Goal: Task Accomplishment & Management: Complete application form

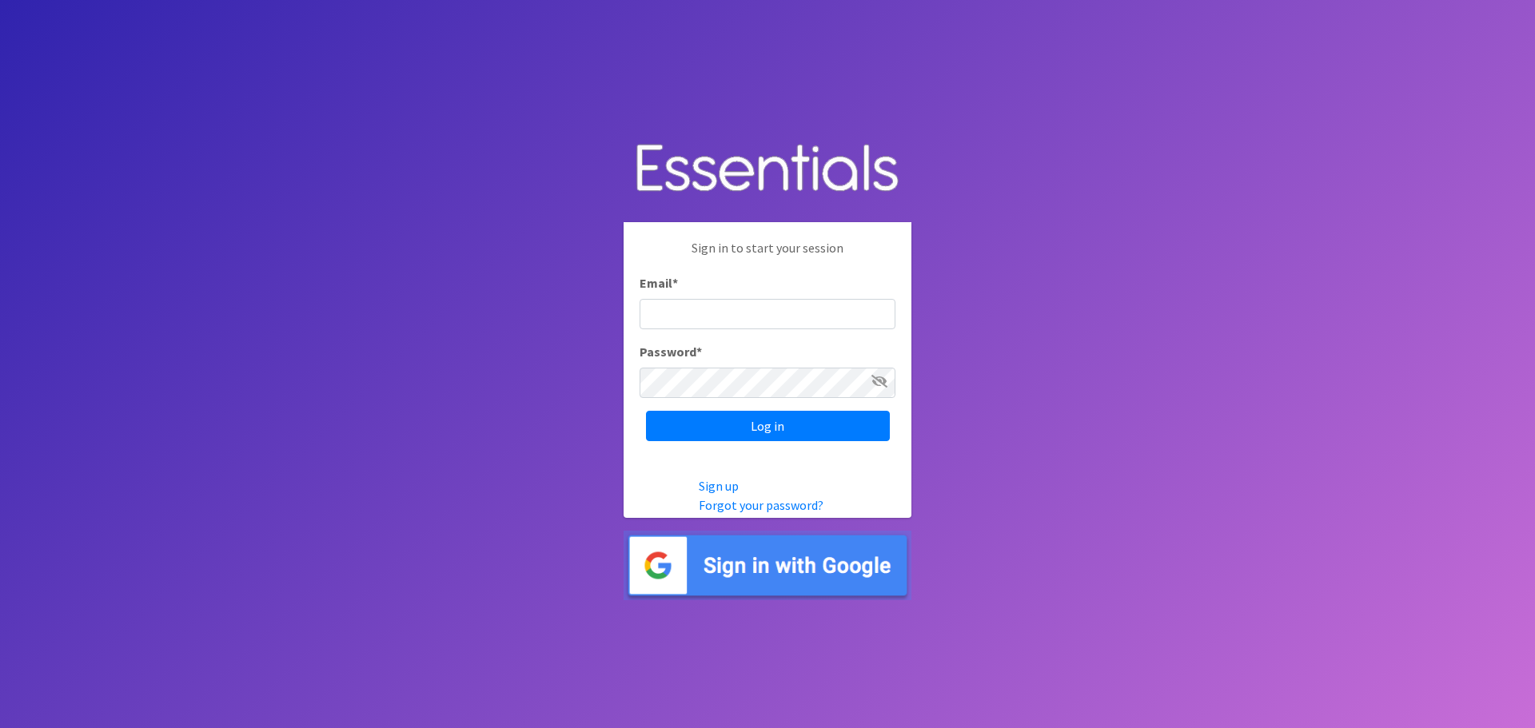
click at [699, 316] on input "Email *" at bounding box center [768, 314] width 256 height 30
type input "[EMAIL_ADDRESS][DOMAIN_NAME]"
click at [646, 411] on input "Log in" at bounding box center [768, 426] width 244 height 30
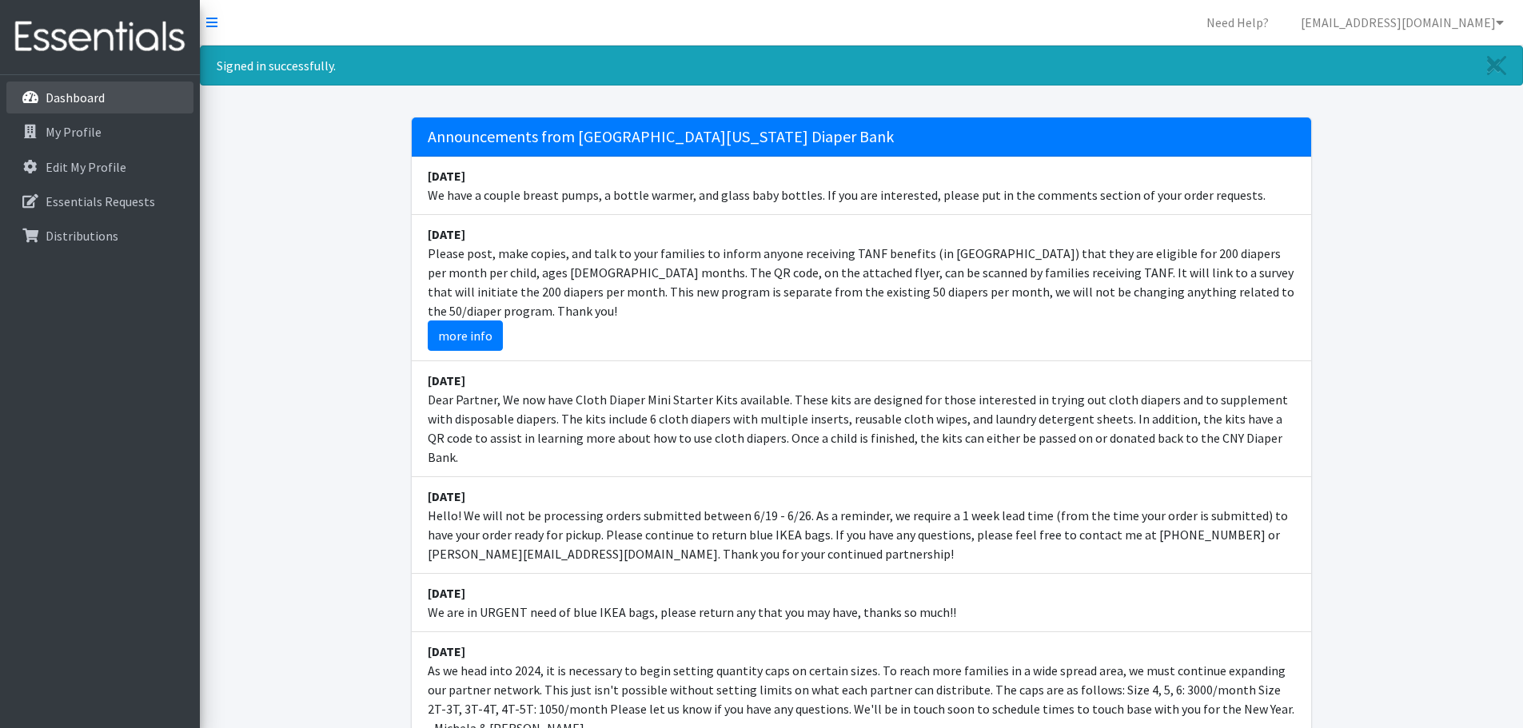
click at [93, 94] on p "Dashboard" at bounding box center [75, 98] width 59 height 16
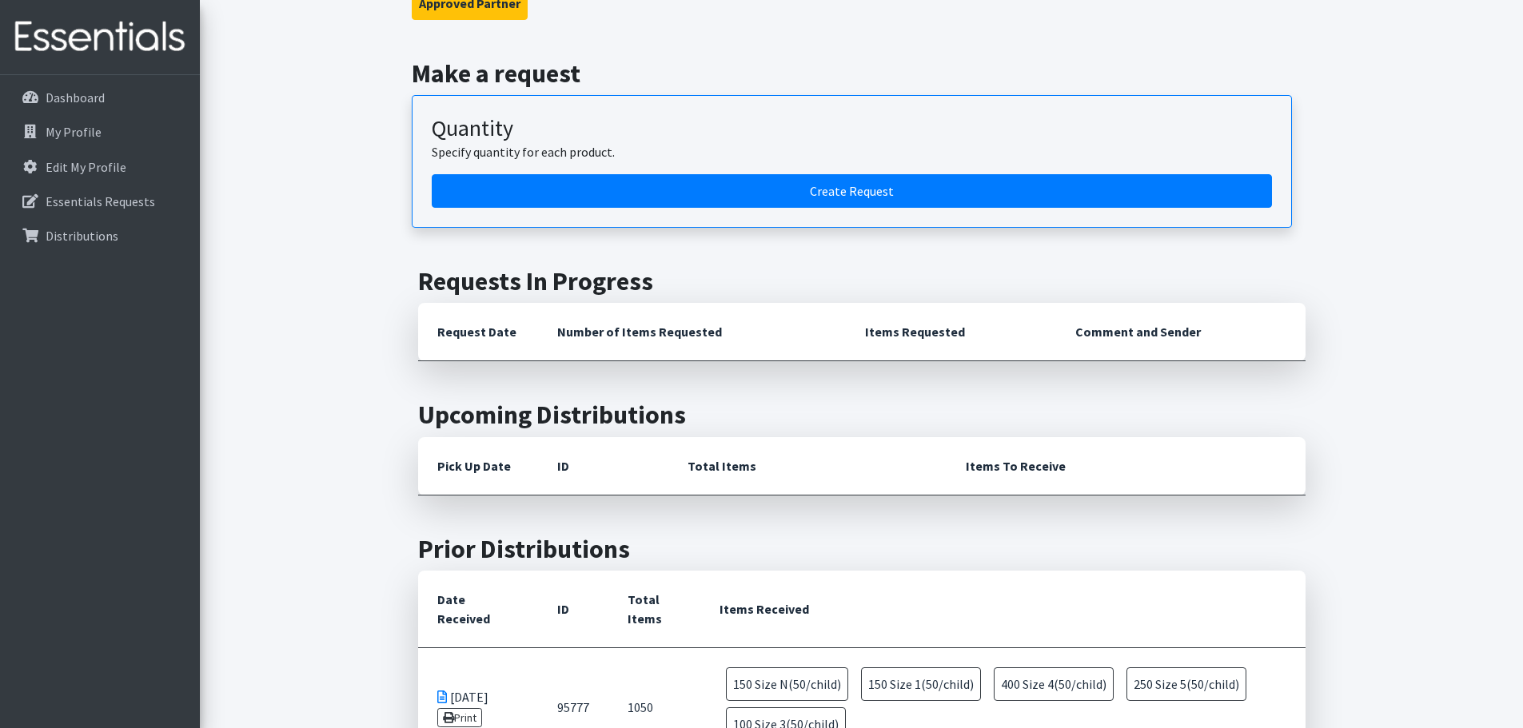
scroll to position [800, 0]
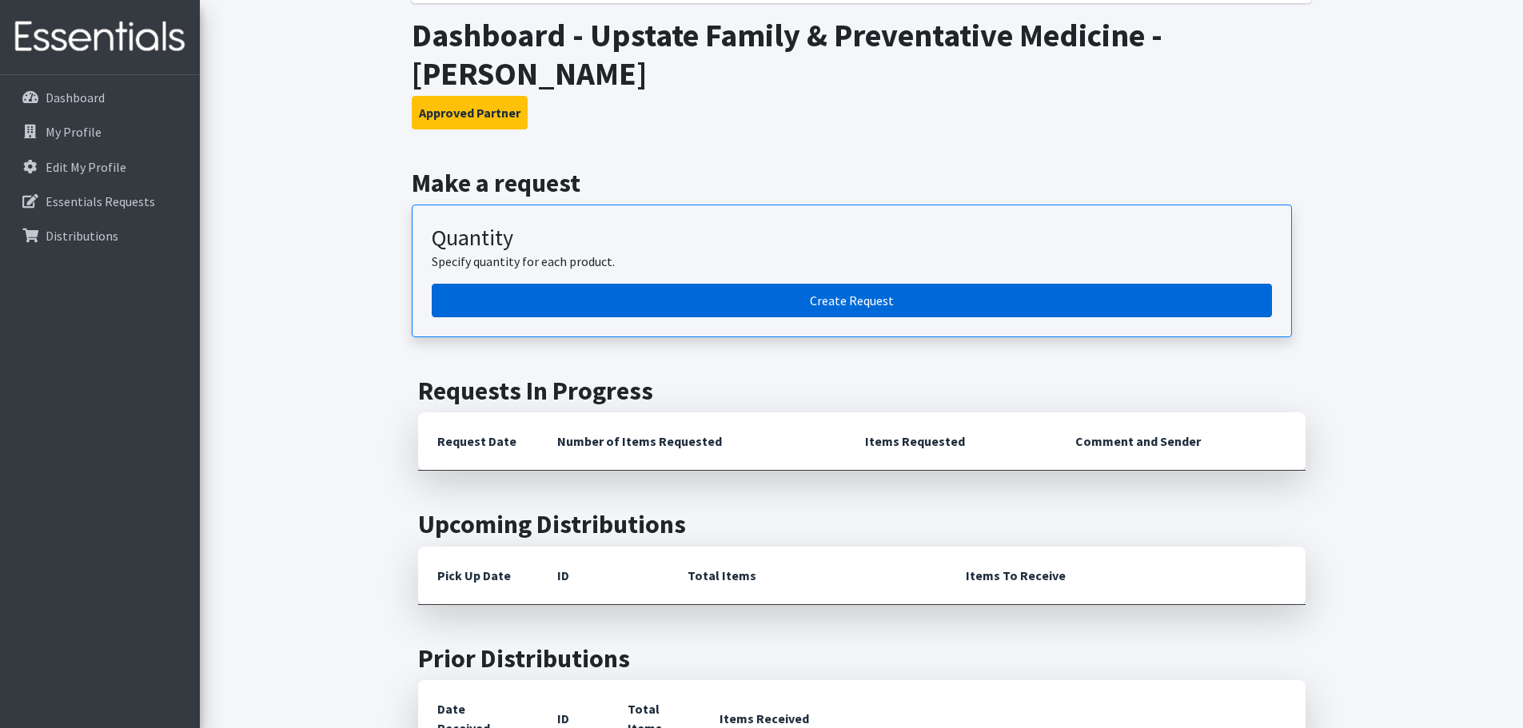
click at [774, 284] on link "Create Request" at bounding box center [852, 301] width 840 height 34
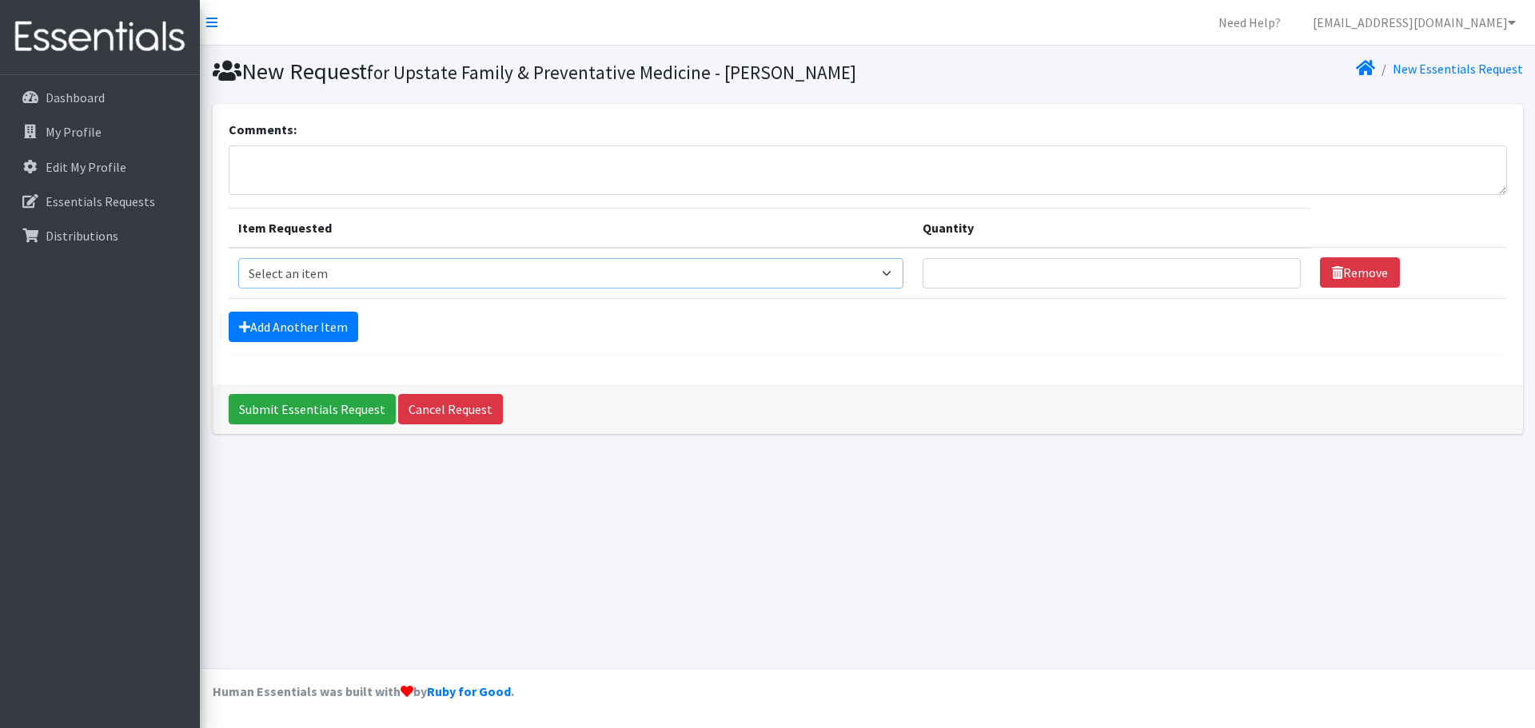
click at [886, 276] on select "Select an item 2T3T(30/child) 3T4T(30/child) 4T5T(30/child) Cloth Diaper Kit (s…" at bounding box center [571, 273] width 666 height 30
select select "961"
click at [238, 258] on select "Select an item 2T3T(30/child) 3T4T(30/child) 4T5T(30/child) Cloth Diaper Kit (s…" at bounding box center [571, 273] width 666 height 30
click at [976, 277] on input "Quantity" at bounding box center [1112, 273] width 378 height 30
type input "14"
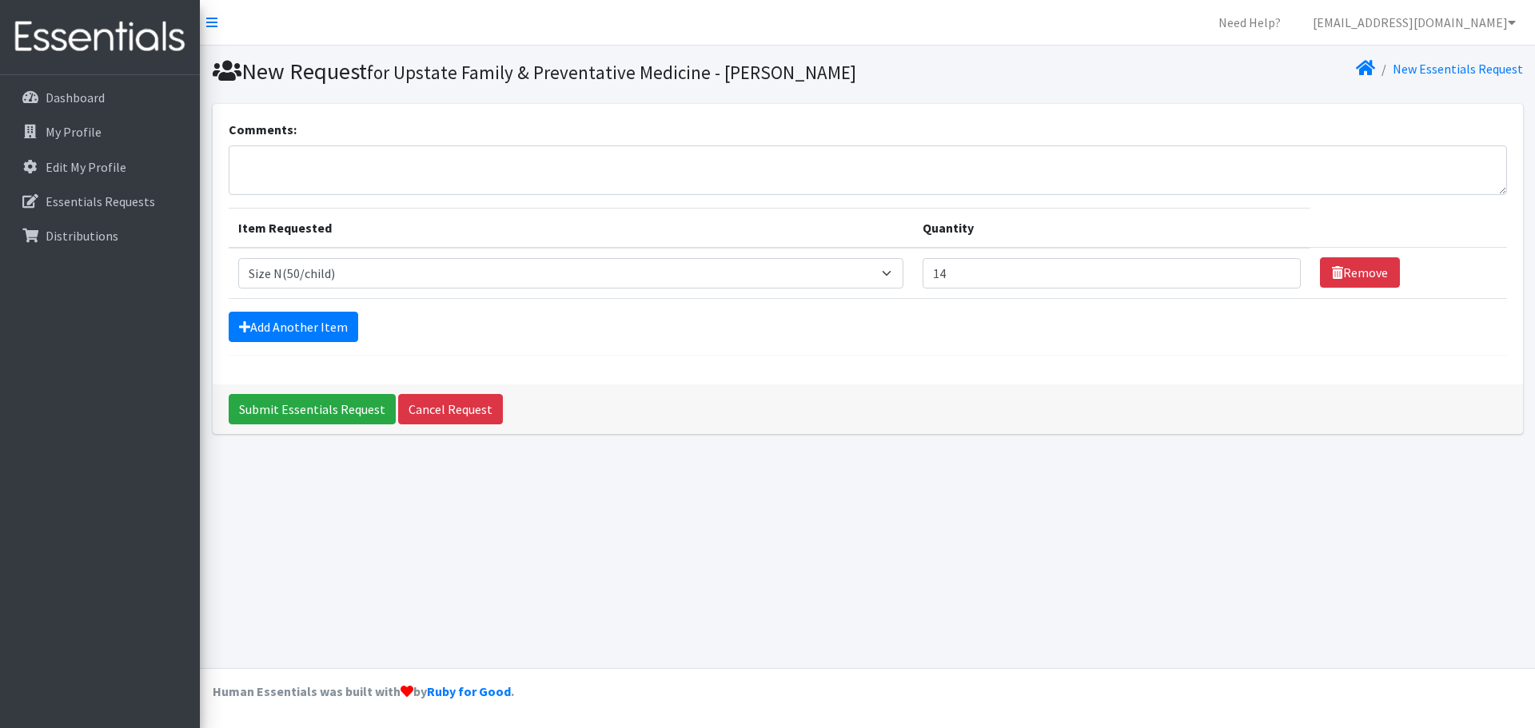
click at [940, 345] on form "Comments: Item Requested Quantity Item Requested Select an item 2T3T(30/child) …" at bounding box center [868, 238] width 1278 height 236
click at [314, 325] on link "Add Another Item" at bounding box center [294, 327] width 130 height 30
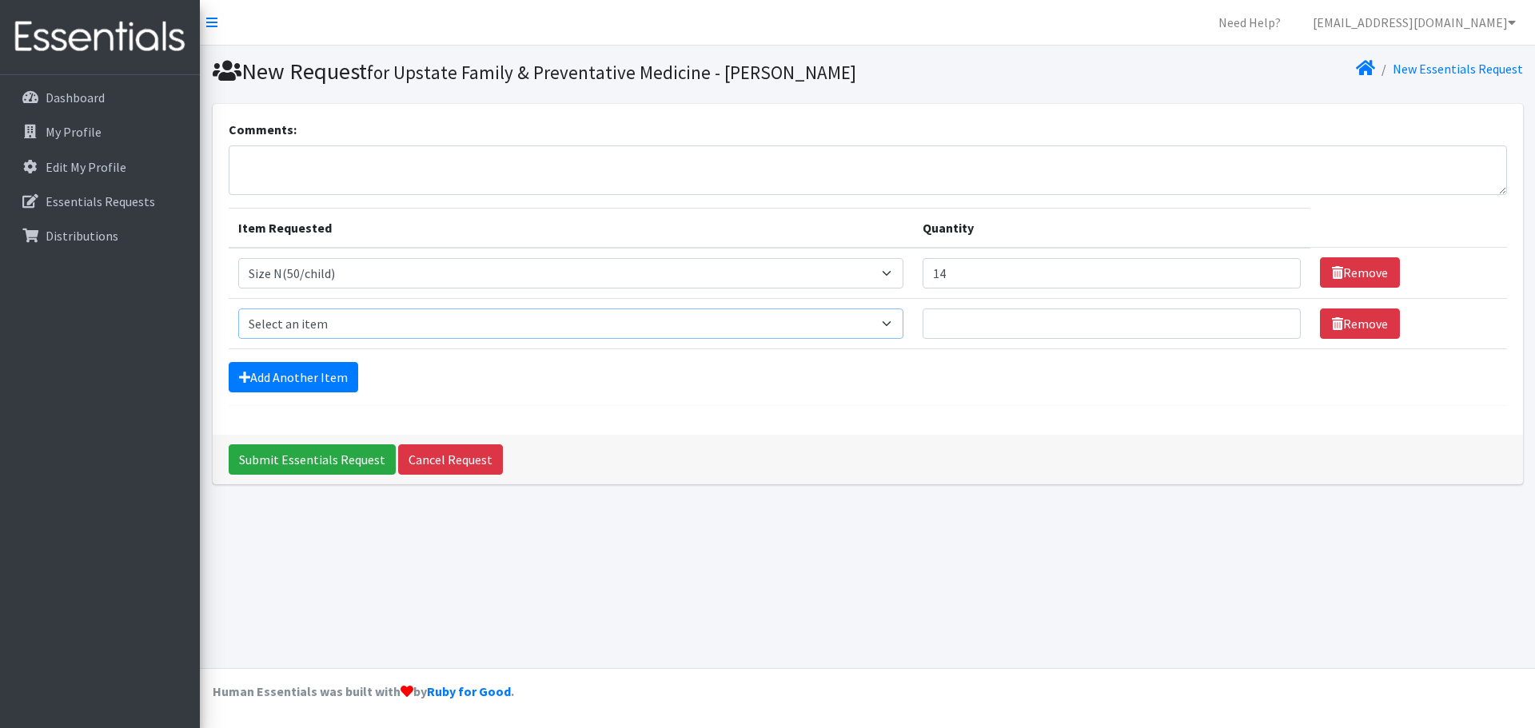
click at [314, 328] on select "Select an item 2T3T(30/child) 3T4T(30/child) 4T5T(30/child) Cloth Diaper Kit (s…" at bounding box center [571, 324] width 666 height 30
select select "950"
click at [238, 309] on select "Select an item 2T3T(30/child) 3T4T(30/child) 4T5T(30/child) Cloth Diaper Kit (s…" at bounding box center [571, 324] width 666 height 30
click at [1072, 327] on input "Quantity" at bounding box center [1112, 324] width 378 height 30
type input "1"
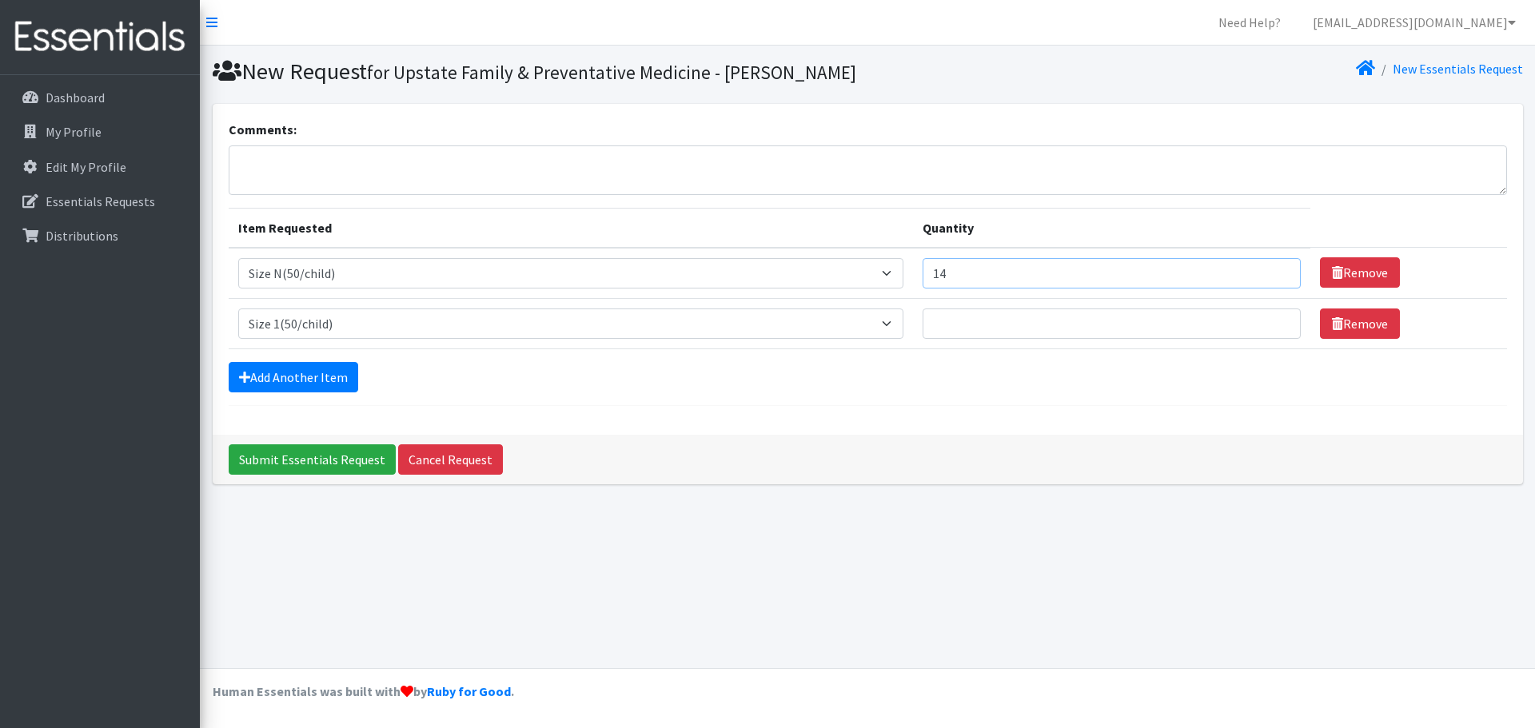
click at [1015, 274] on input "14" at bounding box center [1112, 273] width 378 height 30
type input "1"
type input "400"
click at [1014, 320] on input "Quantity" at bounding box center [1112, 324] width 378 height 30
type input "400"
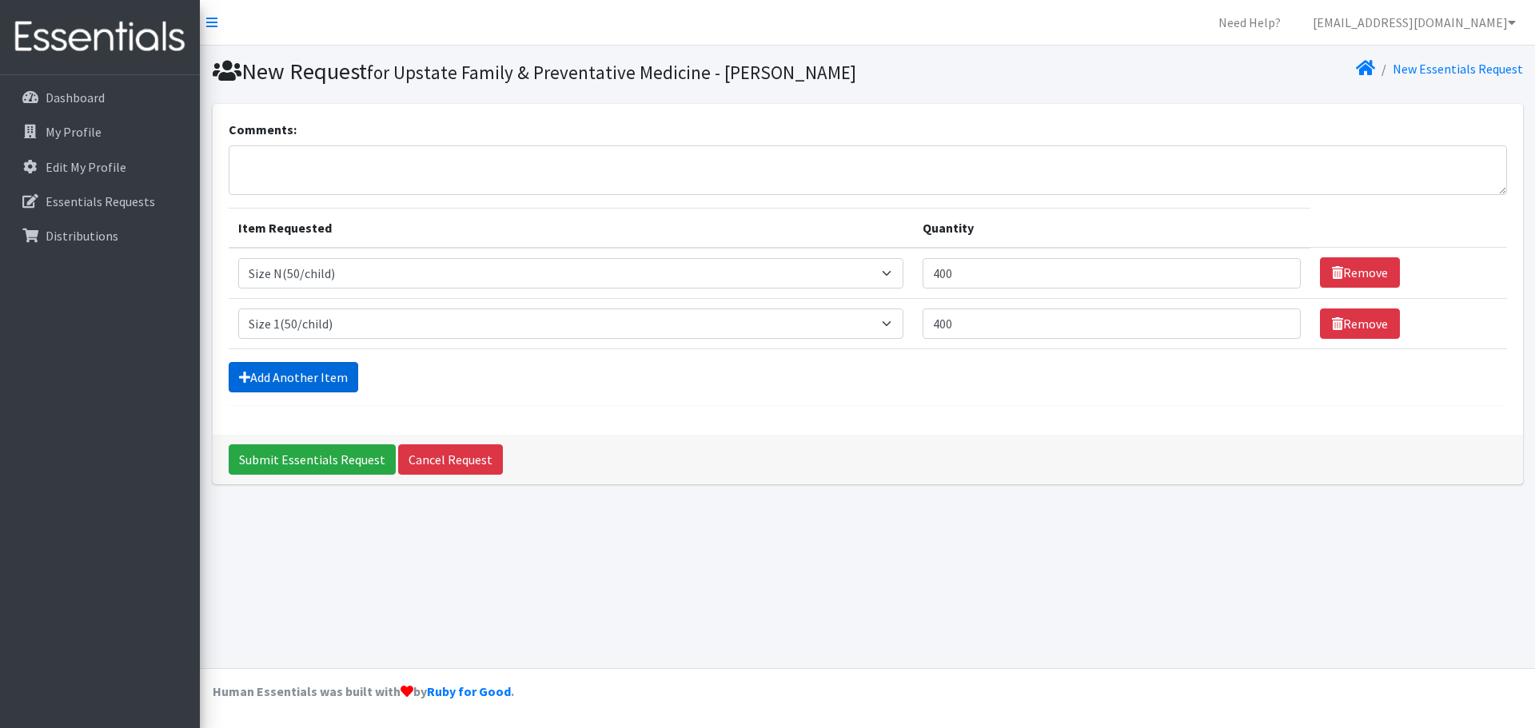
click at [295, 362] on link "Add Another Item" at bounding box center [294, 377] width 130 height 30
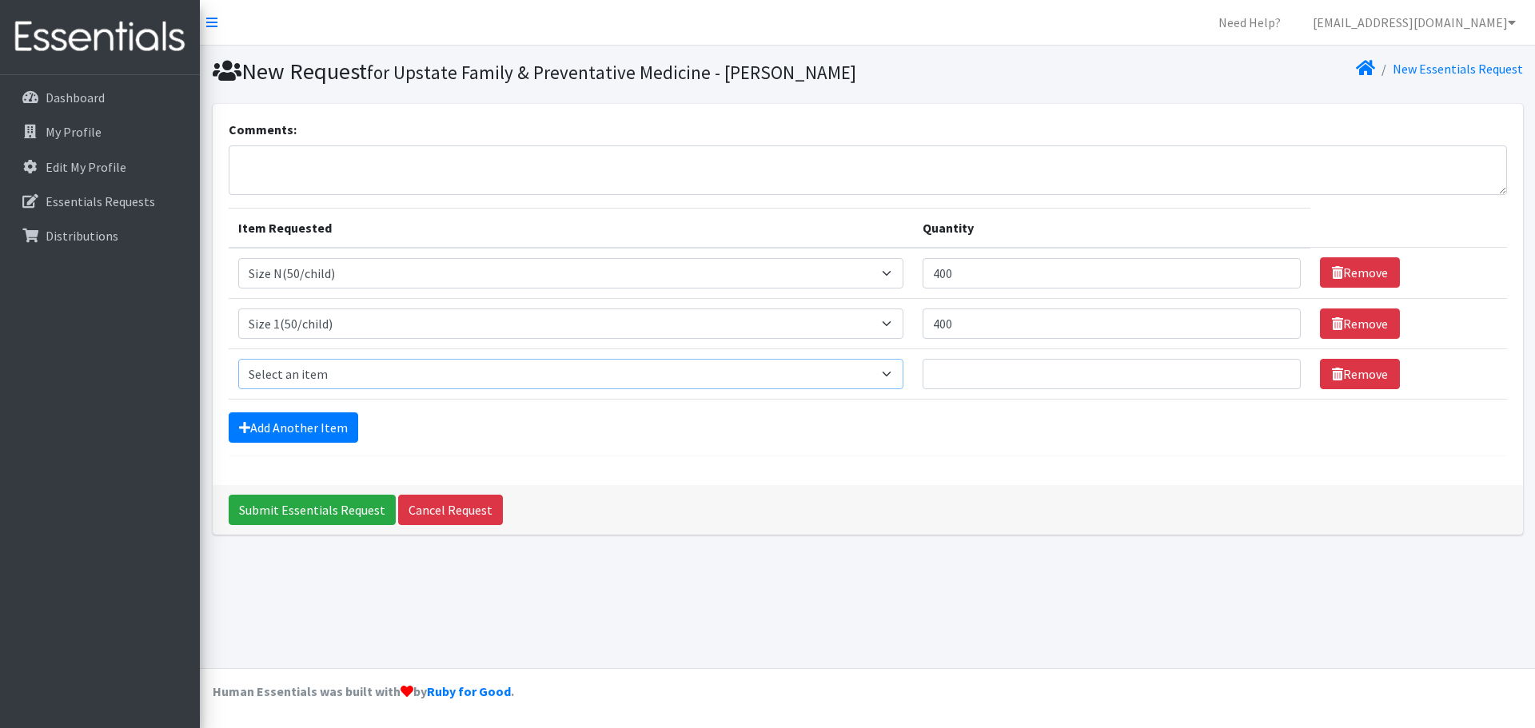
click at [377, 371] on select "Select an item 2T3T(30/child) 3T4T(30/child) 4T5T(30/child) Cloth Diaper Kit (s…" at bounding box center [571, 374] width 666 height 30
select select "951"
click at [238, 359] on select "Select an item 2T3T(30/child) 3T4T(30/child) 4T5T(30/child) Cloth Diaper Kit (s…" at bounding box center [571, 374] width 666 height 30
click at [300, 409] on form "Comments: Item Requested Quantity Item Requested Select an item 2T3T(30/child) …" at bounding box center [868, 288] width 1278 height 337
click at [311, 437] on link "Add Another Item" at bounding box center [294, 428] width 130 height 30
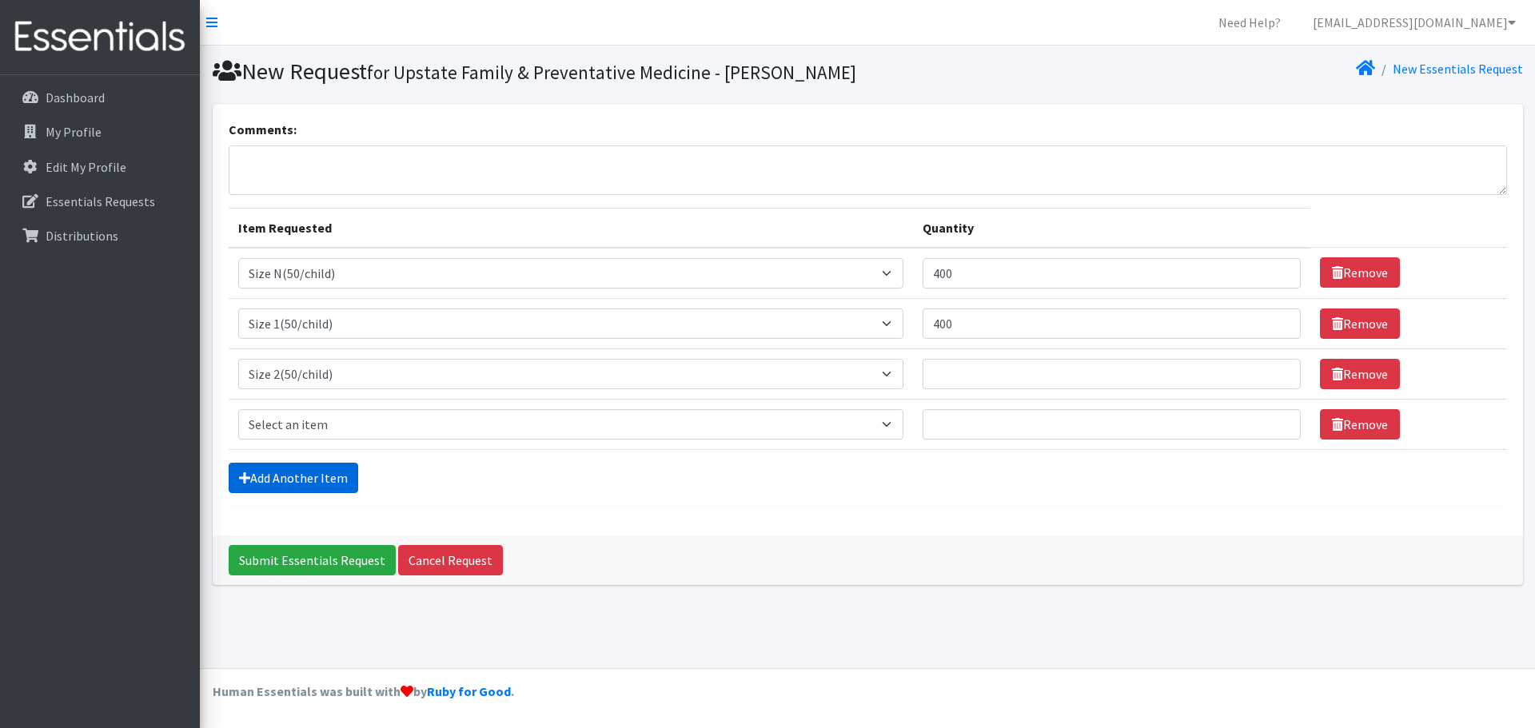
click at [310, 473] on link "Add Another Item" at bounding box center [294, 478] width 130 height 30
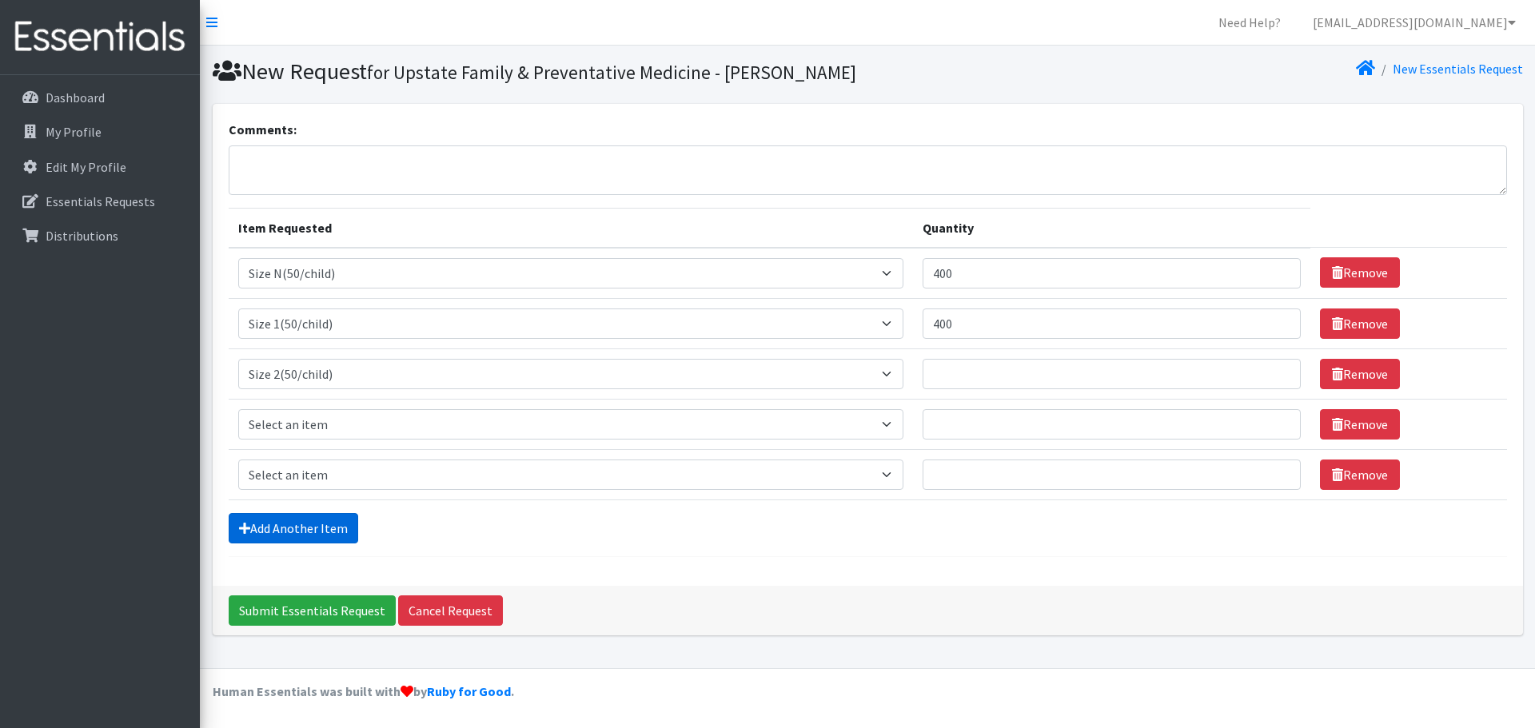
click at [293, 521] on link "Add Another Item" at bounding box center [294, 528] width 130 height 30
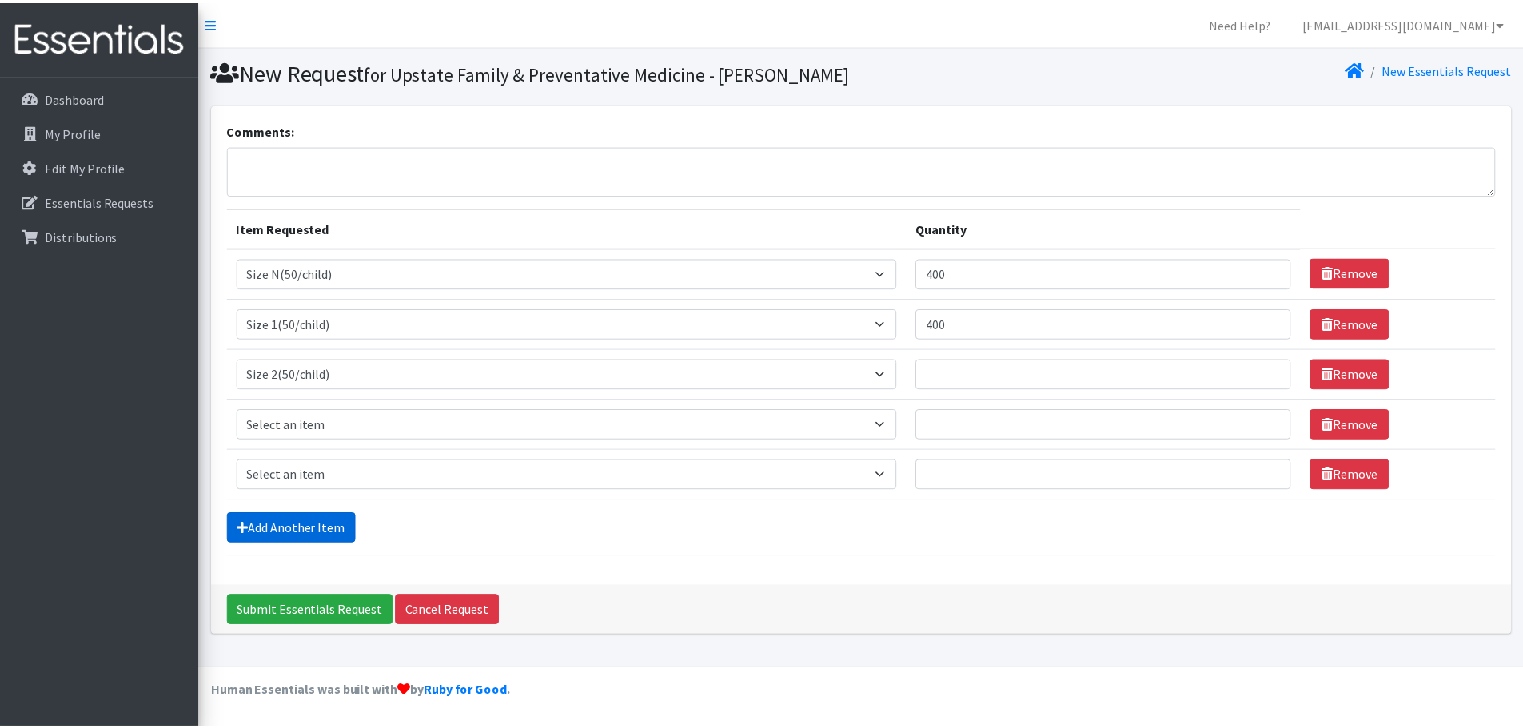
scroll to position [30, 0]
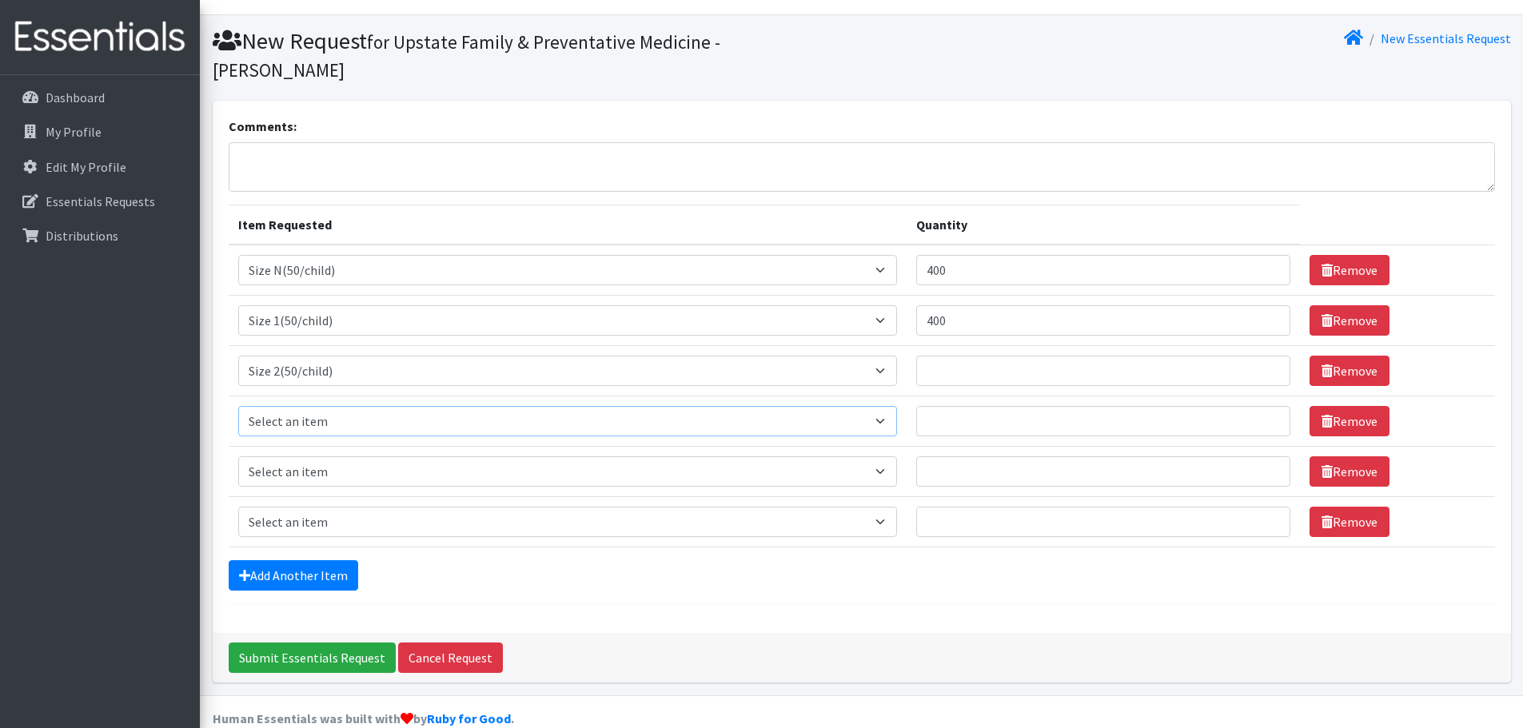
drag, startPoint x: 327, startPoint y: 401, endPoint x: 327, endPoint y: 413, distance: 11.2
click at [327, 406] on select "Select an item 2T3T(30/child) 3T4T(30/child) 4T5T(30/child) Cloth Diaper Kit (s…" at bounding box center [568, 421] width 660 height 30
select select "954"
click at [238, 406] on select "Select an item 2T3T(30/child) 3T4T(30/child) 4T5T(30/child) Cloth Diaper Kit (s…" at bounding box center [568, 421] width 660 height 30
click at [326, 457] on select "Select an item 2T3T(30/child) 3T4T(30/child) 4T5T(30/child) Cloth Diaper Kit (s…" at bounding box center [568, 472] width 660 height 30
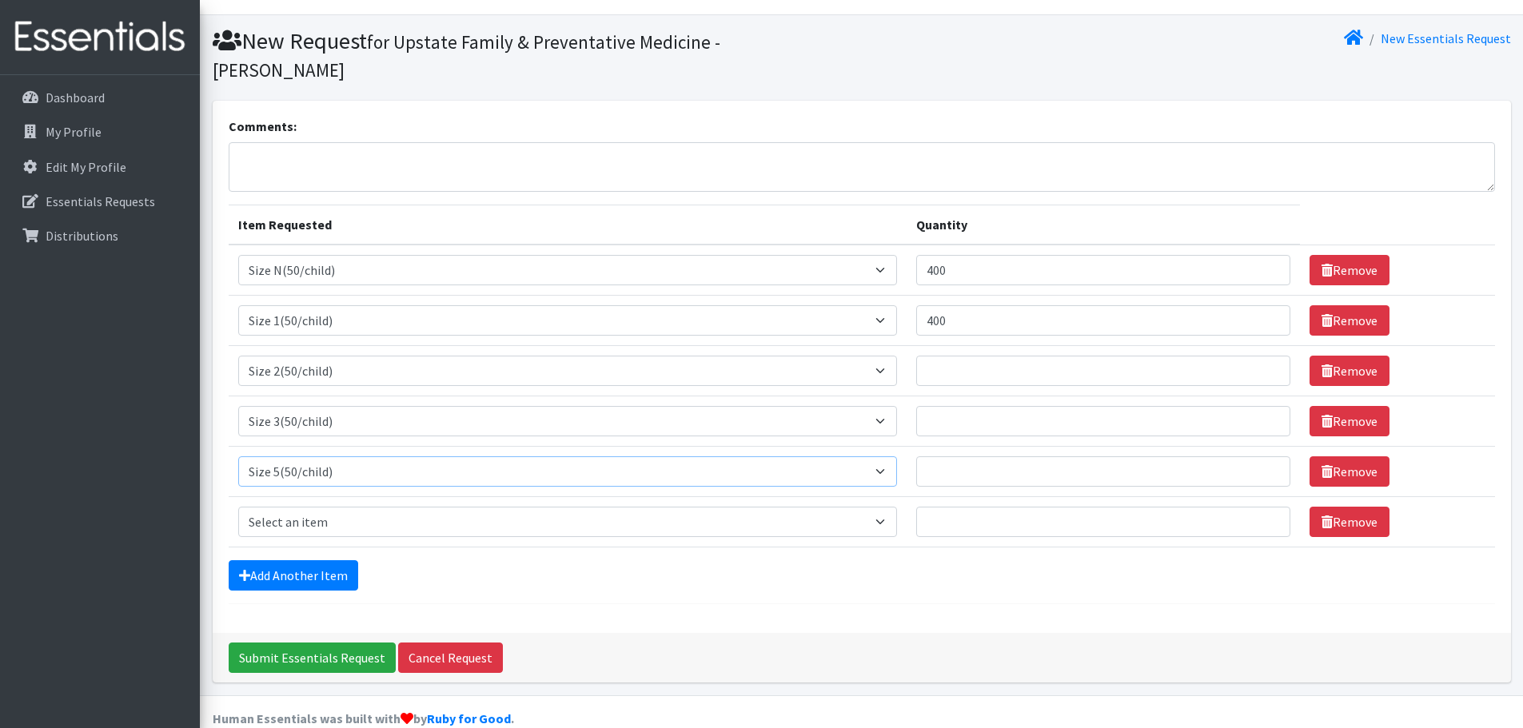
click at [238, 457] on select "Select an item 2T3T(30/child) 3T4T(30/child) 4T5T(30/child) Cloth Diaper Kit (s…" at bounding box center [568, 472] width 660 height 30
click at [327, 457] on select "Select an item 2T3T(30/child) 3T4T(30/child) 4T5T(30/child) Cloth Diaper Kit (s…" at bounding box center [568, 472] width 660 height 30
select select "963"
click at [238, 457] on select "Select an item 2T3T(30/child) 3T4T(30/child) 4T5T(30/child) Cloth Diaper Kit (s…" at bounding box center [568, 472] width 660 height 30
click at [328, 507] on select "Select an item 2T3T(30/child) 3T4T(30/child) 4T5T(30/child) Cloth Diaper Kit (s…" at bounding box center [568, 522] width 660 height 30
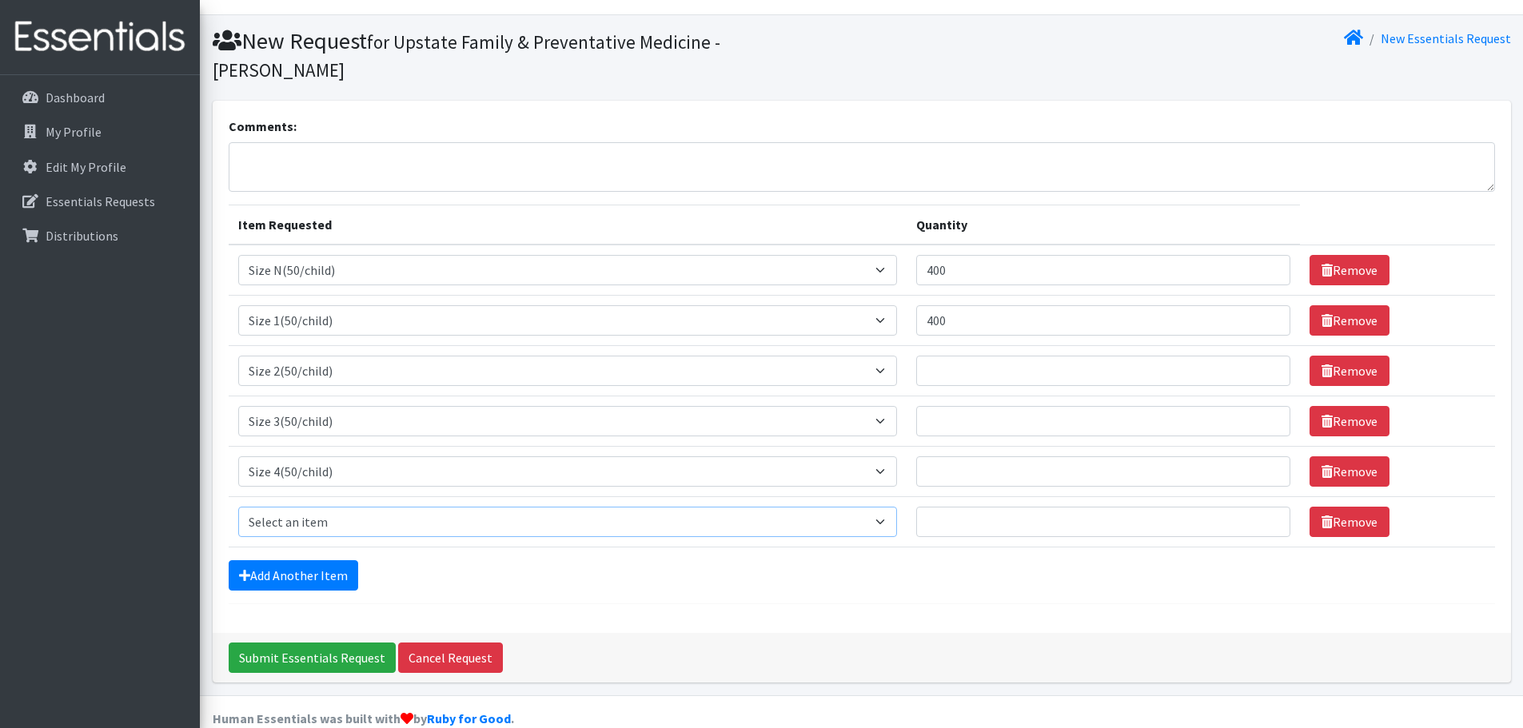
select select "964"
click at [238, 507] on select "Select an item 2T3T(30/child) 3T4T(30/child) 4T5T(30/child) Cloth Diaper Kit (s…" at bounding box center [568, 522] width 660 height 30
click at [313, 560] on link "Add Another Item" at bounding box center [294, 575] width 130 height 30
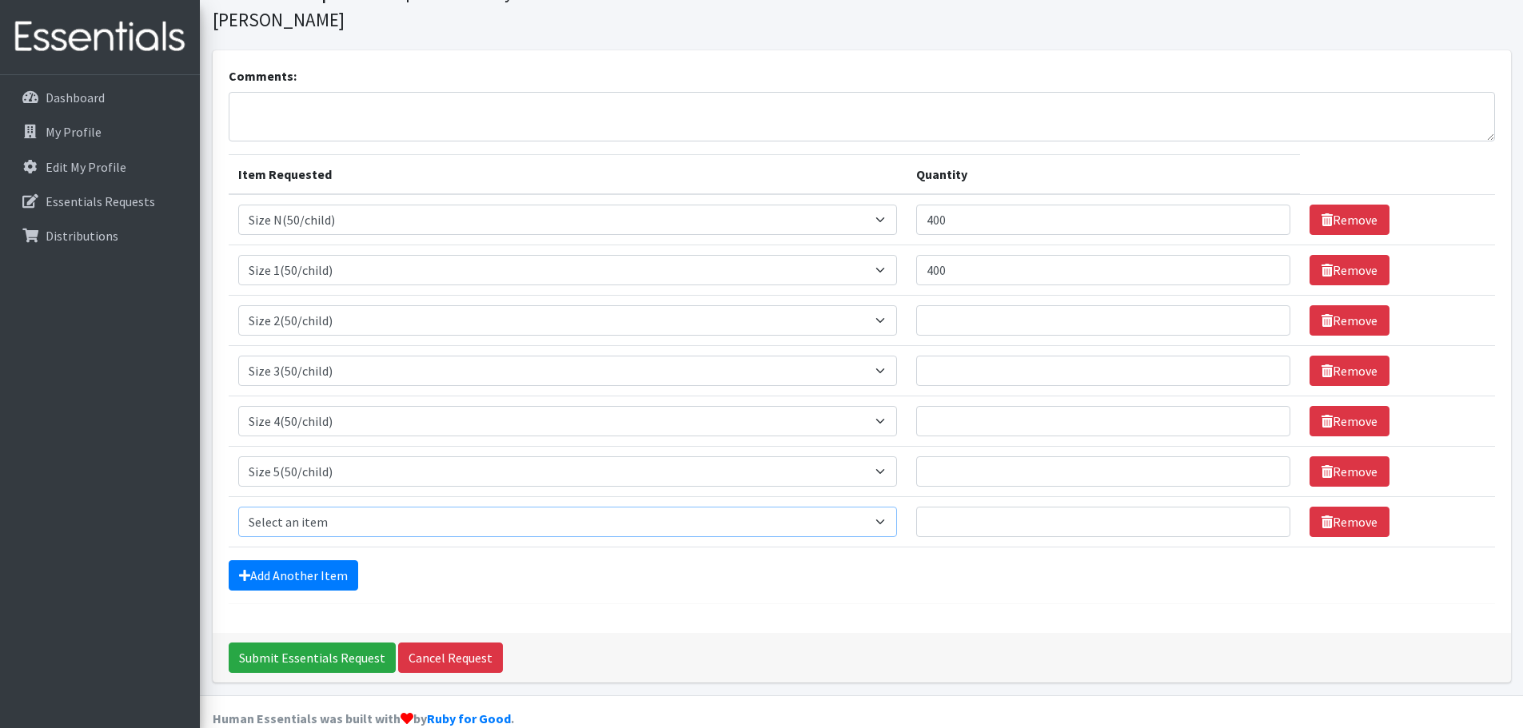
click at [318, 507] on select "Select an item 2T3T(30/child) 3T4T(30/child) 4T5T(30/child) Cloth Diaper Kit (s…" at bounding box center [568, 522] width 660 height 30
select select "966"
click at [238, 507] on select "Select an item 2T3T(30/child) 3T4T(30/child) 4T5T(30/child) Cloth Diaper Kit (s…" at bounding box center [568, 522] width 660 height 30
click at [1048, 305] on input "Quantity" at bounding box center [1103, 320] width 374 height 30
type input "300"
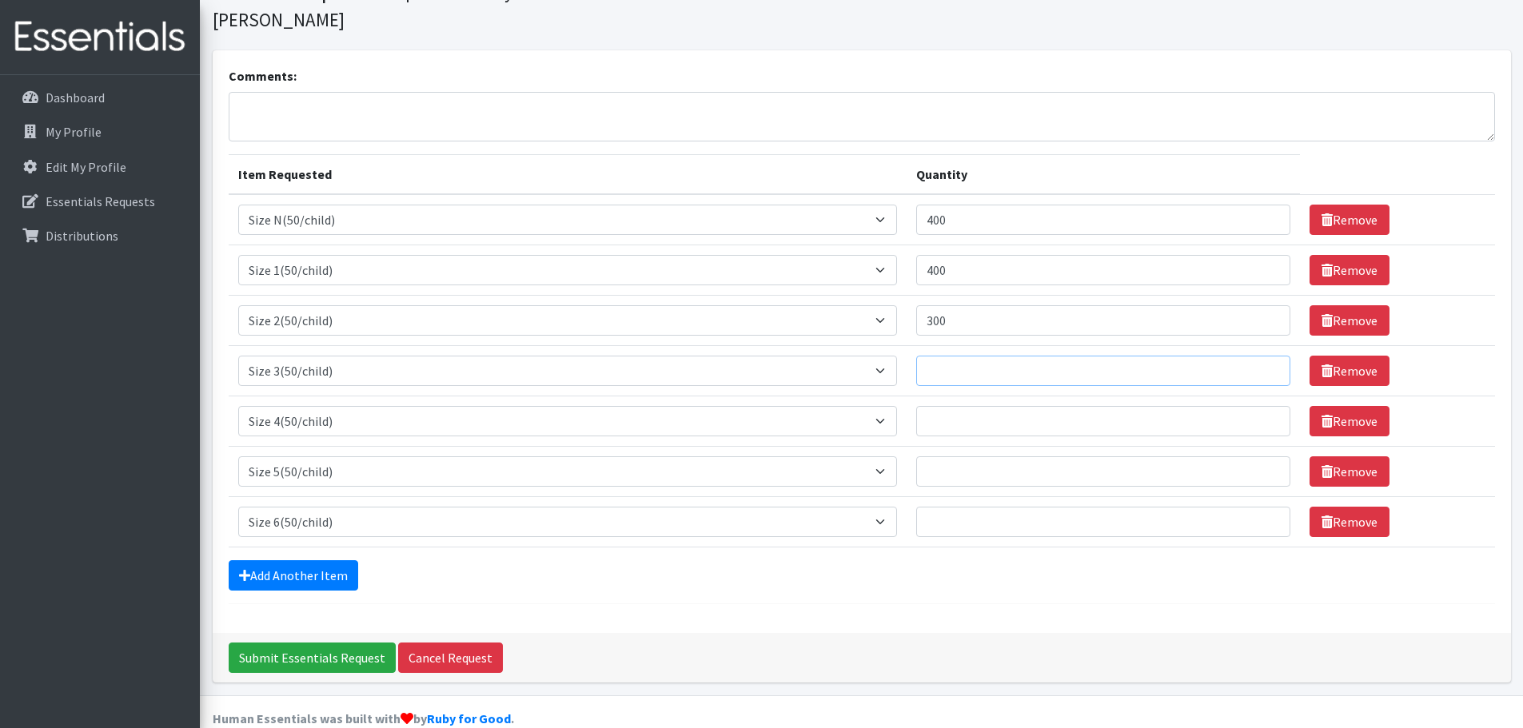
click at [1014, 356] on input "Quantity" at bounding box center [1103, 371] width 374 height 30
type input "150"
click at [1003, 406] on input "Quantity" at bounding box center [1103, 421] width 374 height 30
type input "150"
click at [967, 457] on input "Quantity" at bounding box center [1103, 472] width 374 height 30
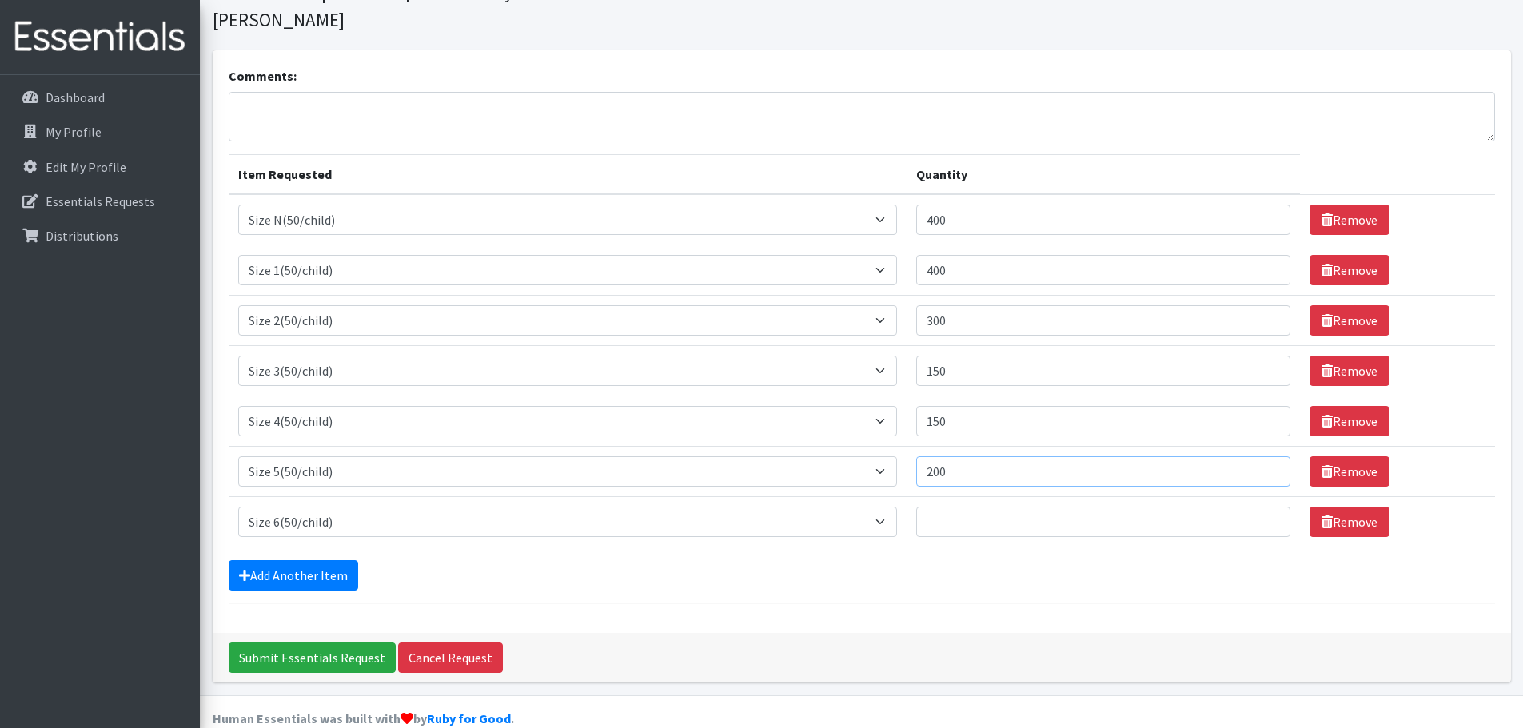
type input "200"
click at [952, 507] on input "Quantity" at bounding box center [1103, 522] width 374 height 30
click at [958, 571] on form "Comments: Item Requested Quantity Item Requested Select an item 2T3T(30/child) …" at bounding box center [862, 335] width 1266 height 538
click at [963, 507] on input "200" at bounding box center [1103, 522] width 374 height 30
type input "250"
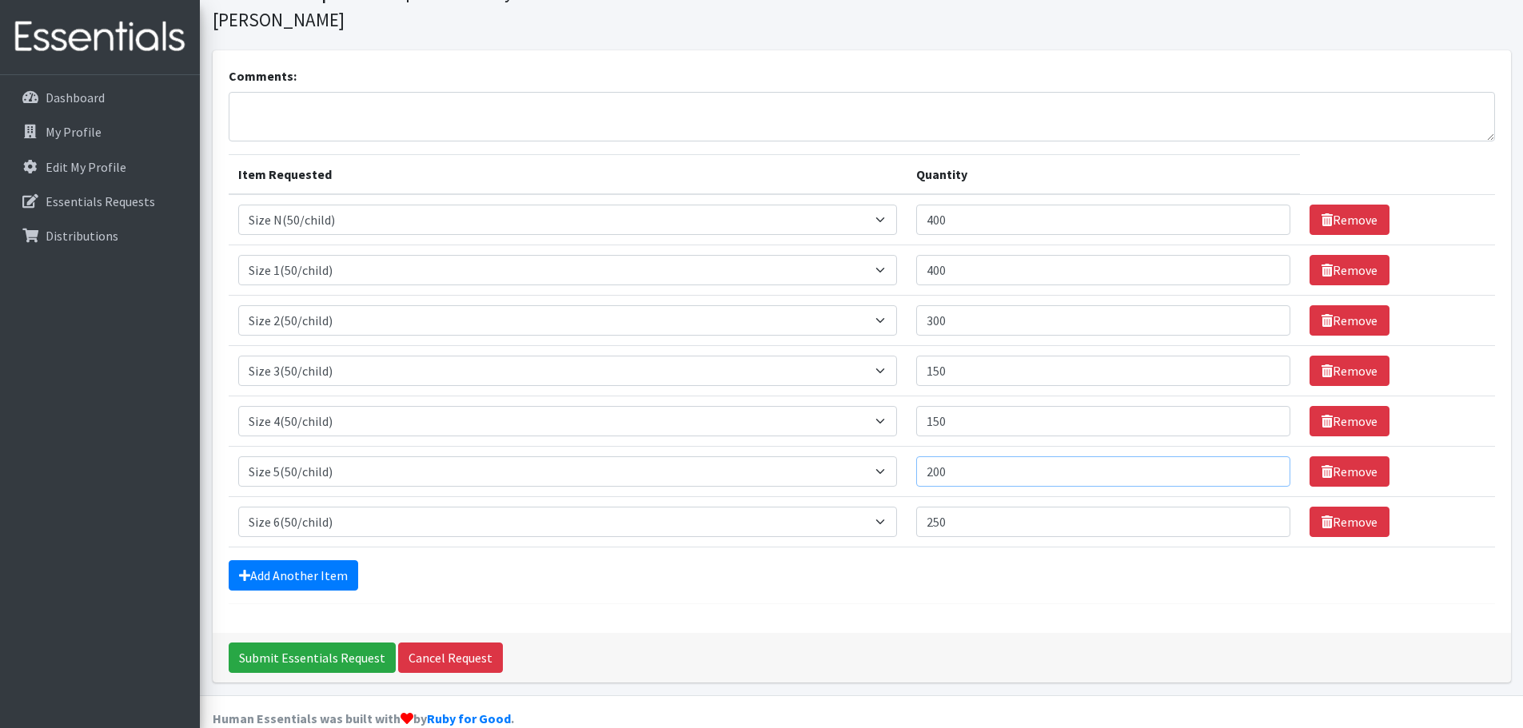
click at [970, 457] on input "200" at bounding box center [1103, 472] width 374 height 30
type input "250"
click at [965, 406] on input "150" at bounding box center [1103, 421] width 374 height 30
type input "1"
type input "200"
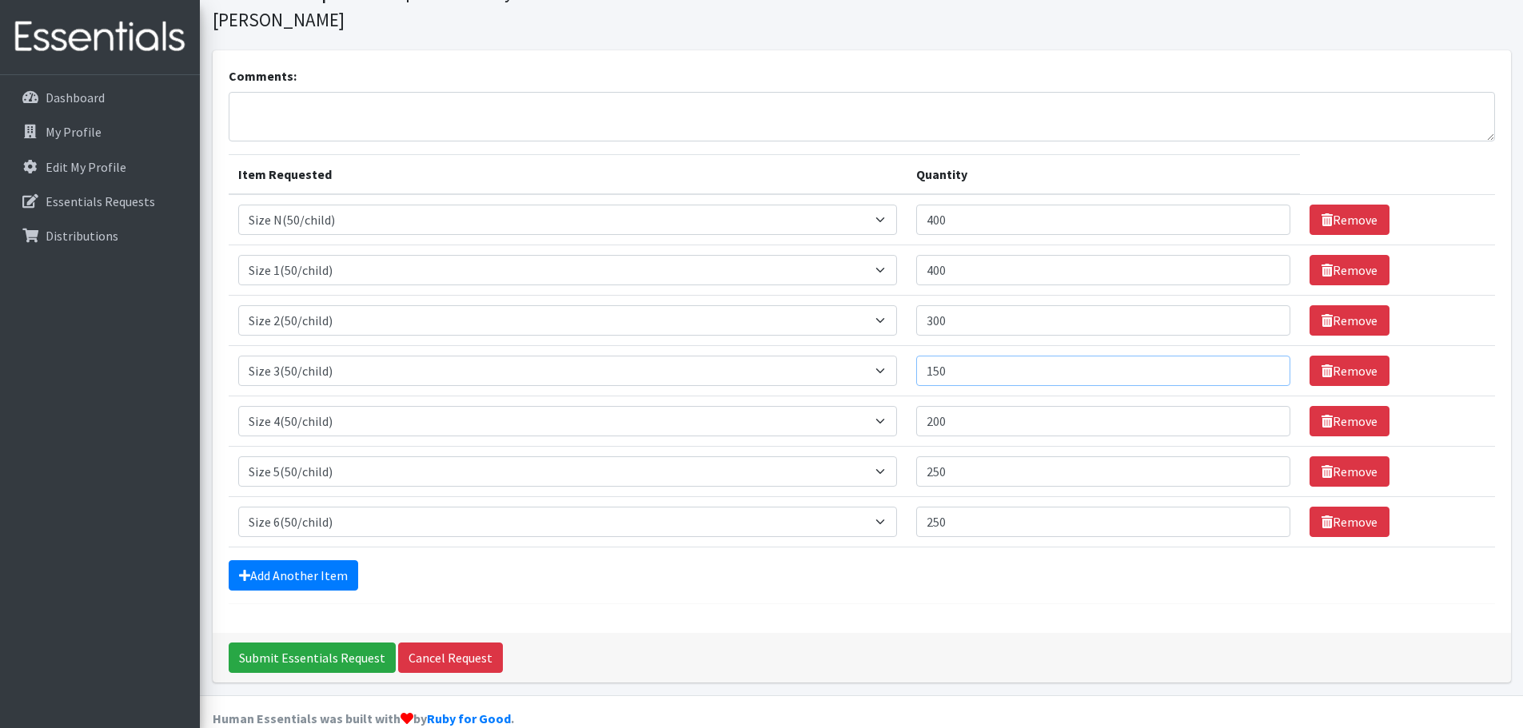
click at [1018, 356] on input "150" at bounding box center [1103, 371] width 374 height 30
type input "1"
type input "200"
click at [947, 560] on div "Add Another Item" at bounding box center [862, 575] width 1266 height 30
click at [322, 643] on input "Submit Essentials Request" at bounding box center [312, 658] width 167 height 30
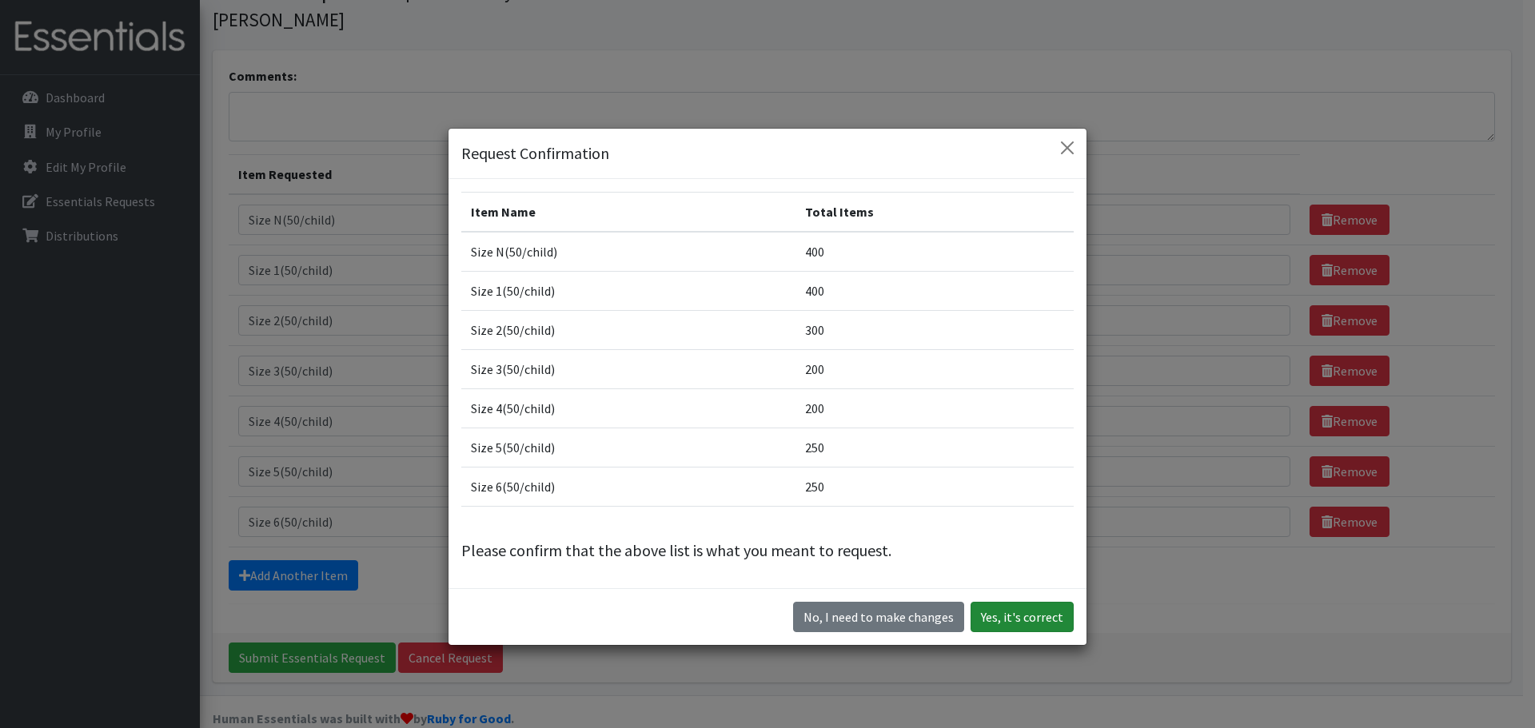
click at [1003, 619] on button "Yes, it's correct" at bounding box center [1022, 617] width 103 height 30
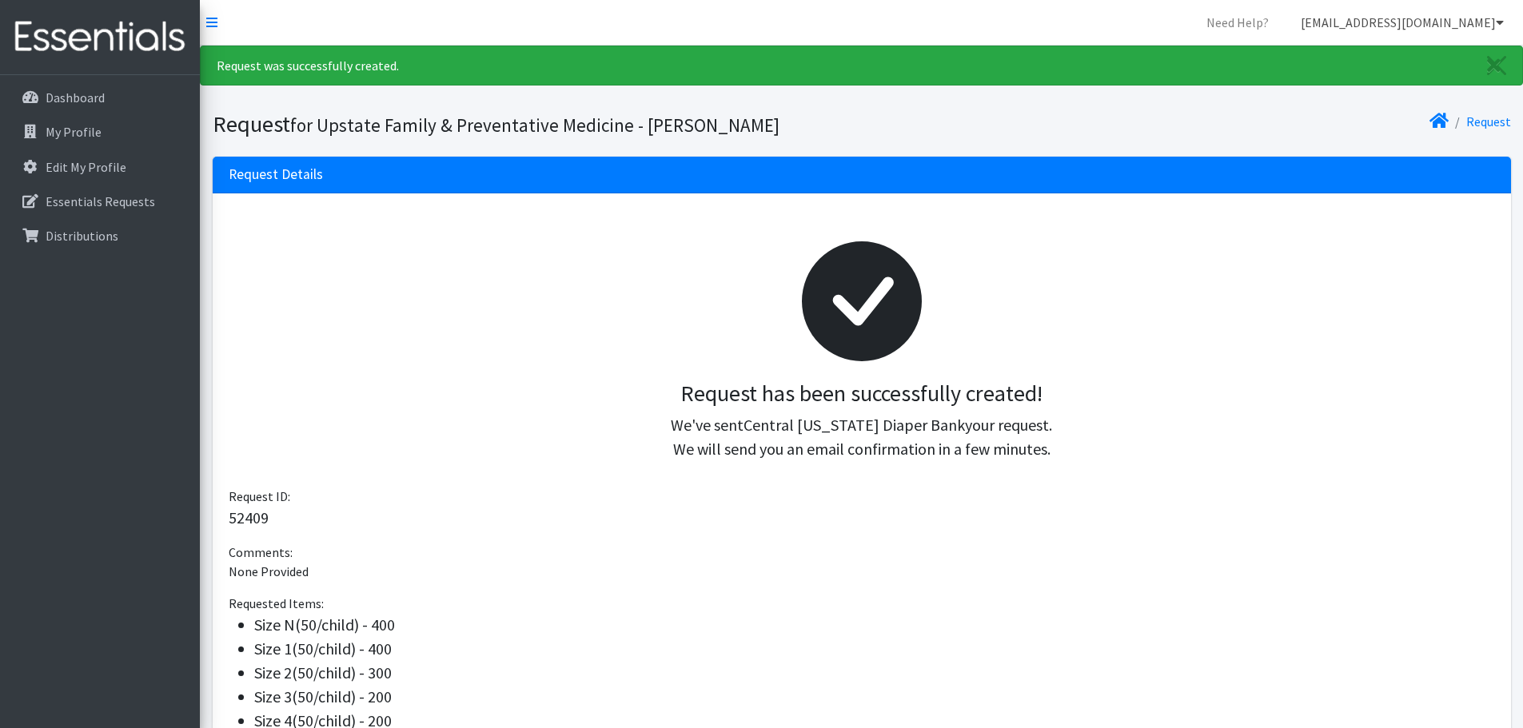
click at [1496, 22] on icon at bounding box center [1500, 22] width 8 height 13
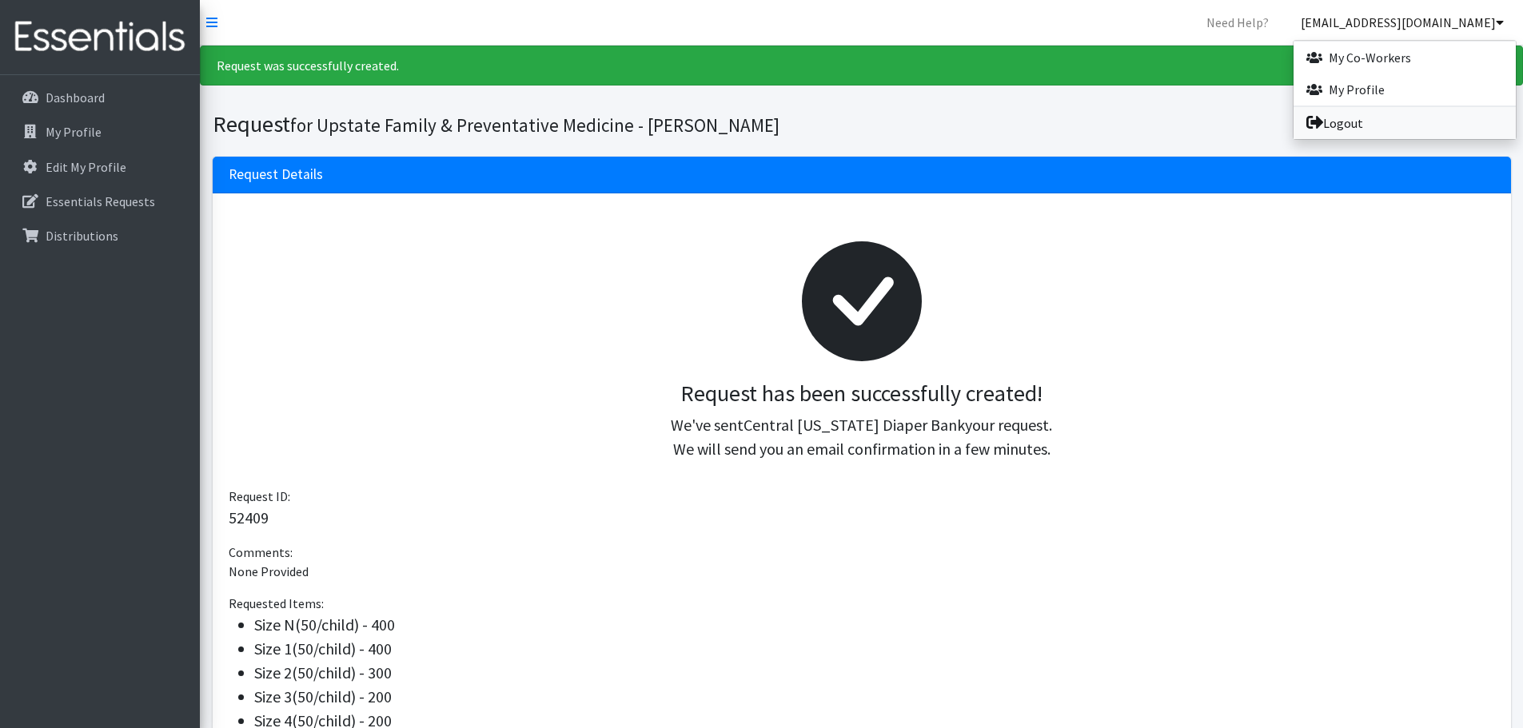
click at [1374, 116] on link "Logout" at bounding box center [1405, 123] width 222 height 32
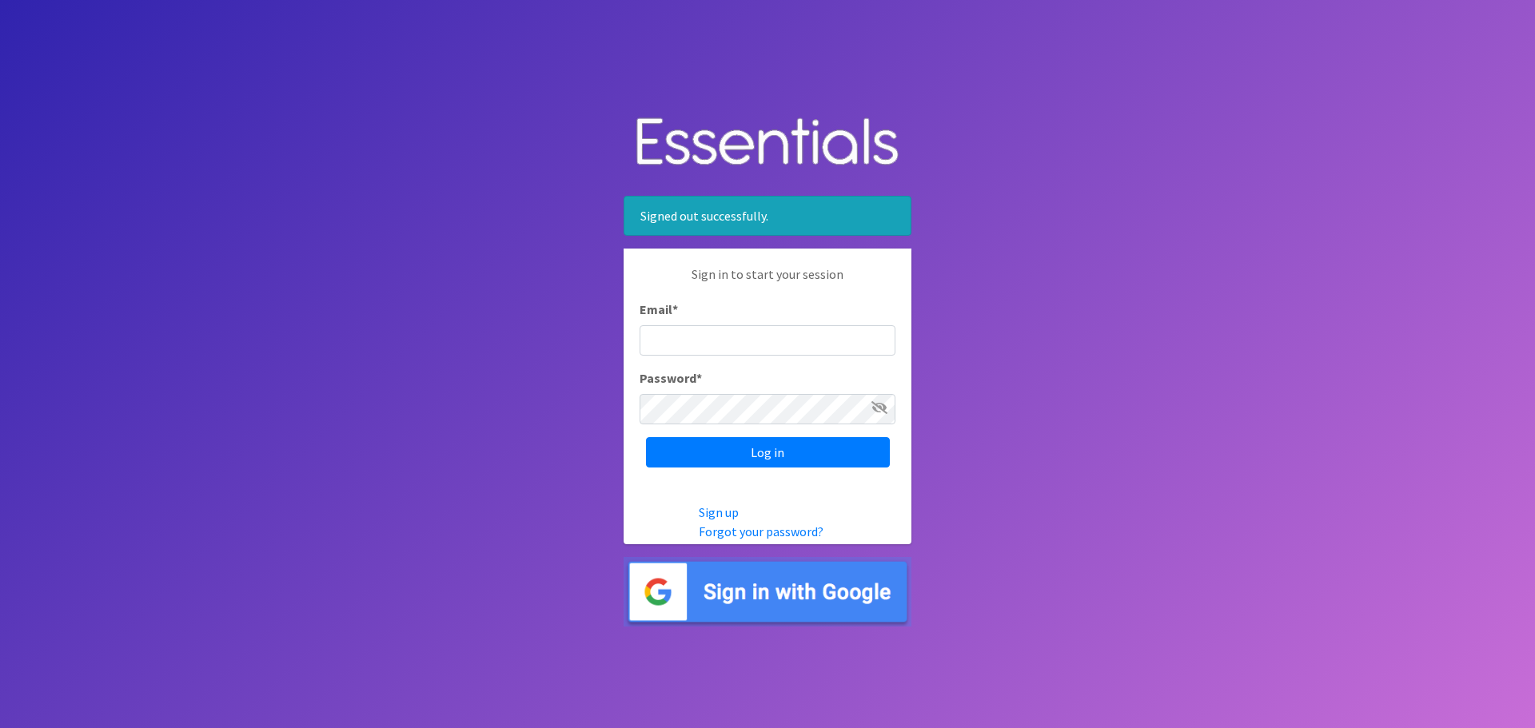
click at [720, 338] on input "Email *" at bounding box center [768, 340] width 256 height 30
type input "[EMAIL_ADDRESS][DOMAIN_NAME]"
click at [646, 437] on input "Log in" at bounding box center [768, 452] width 244 height 30
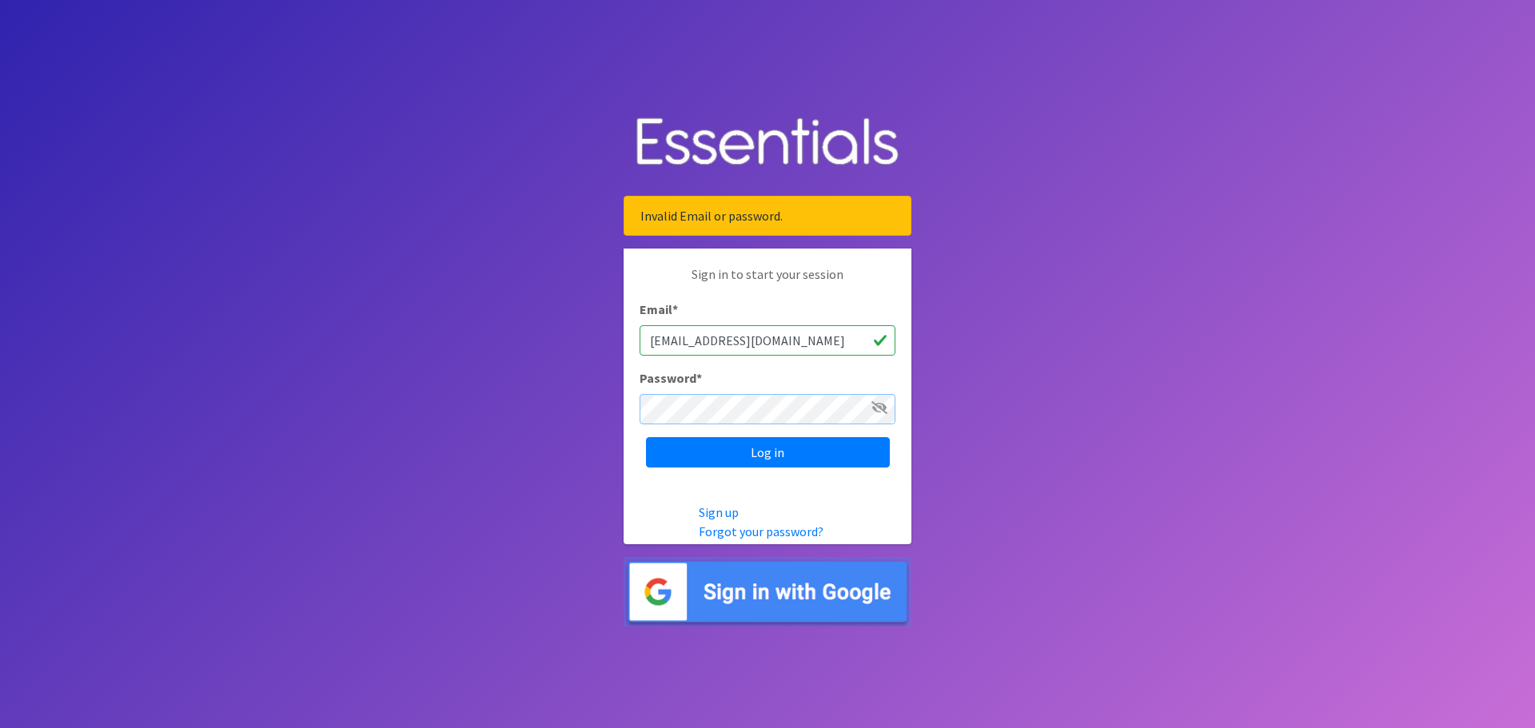
click at [646, 437] on input "Log in" at bounding box center [768, 452] width 244 height 30
drag, startPoint x: 895, startPoint y: 392, endPoint x: 886, endPoint y: 398, distance: 10.9
click at [892, 393] on div "Password *" at bounding box center [768, 397] width 256 height 56
click at [879, 408] on icon at bounding box center [879, 407] width 16 height 13
click at [788, 442] on input "Log in" at bounding box center [768, 452] width 244 height 30
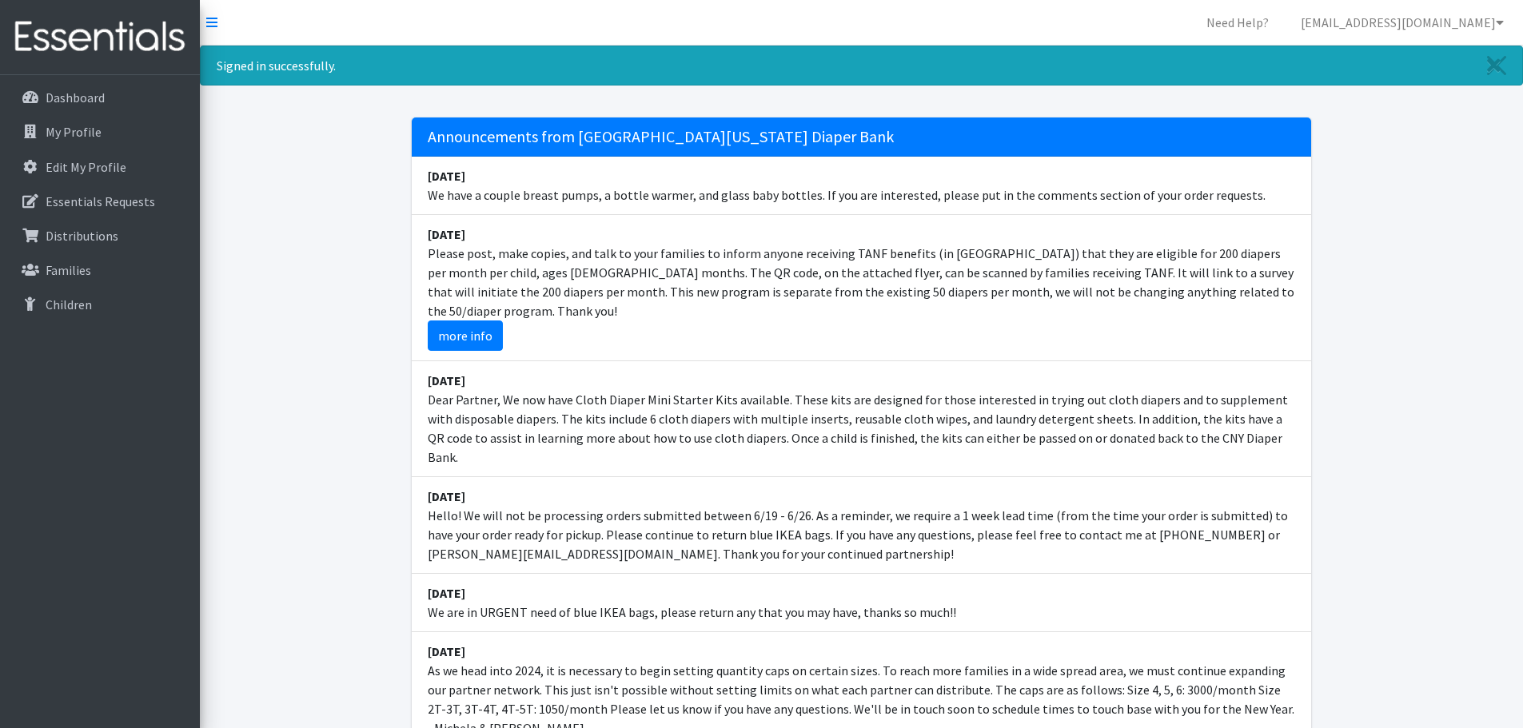
click at [746, 402] on li "[DATE] Dear Partner, We now have Cloth Diaper Mini Starter Kits available. Thes…" at bounding box center [861, 419] width 899 height 116
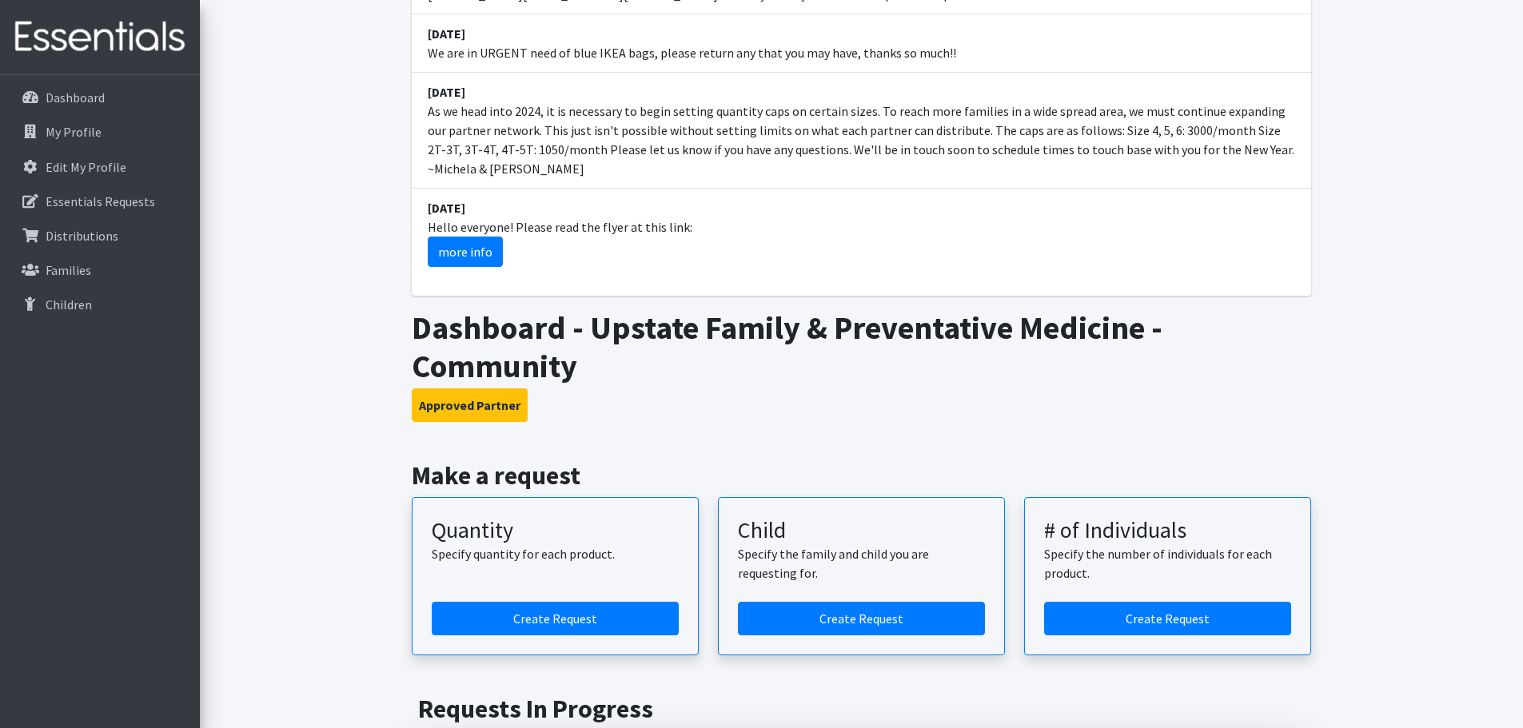
scroll to position [640, 0]
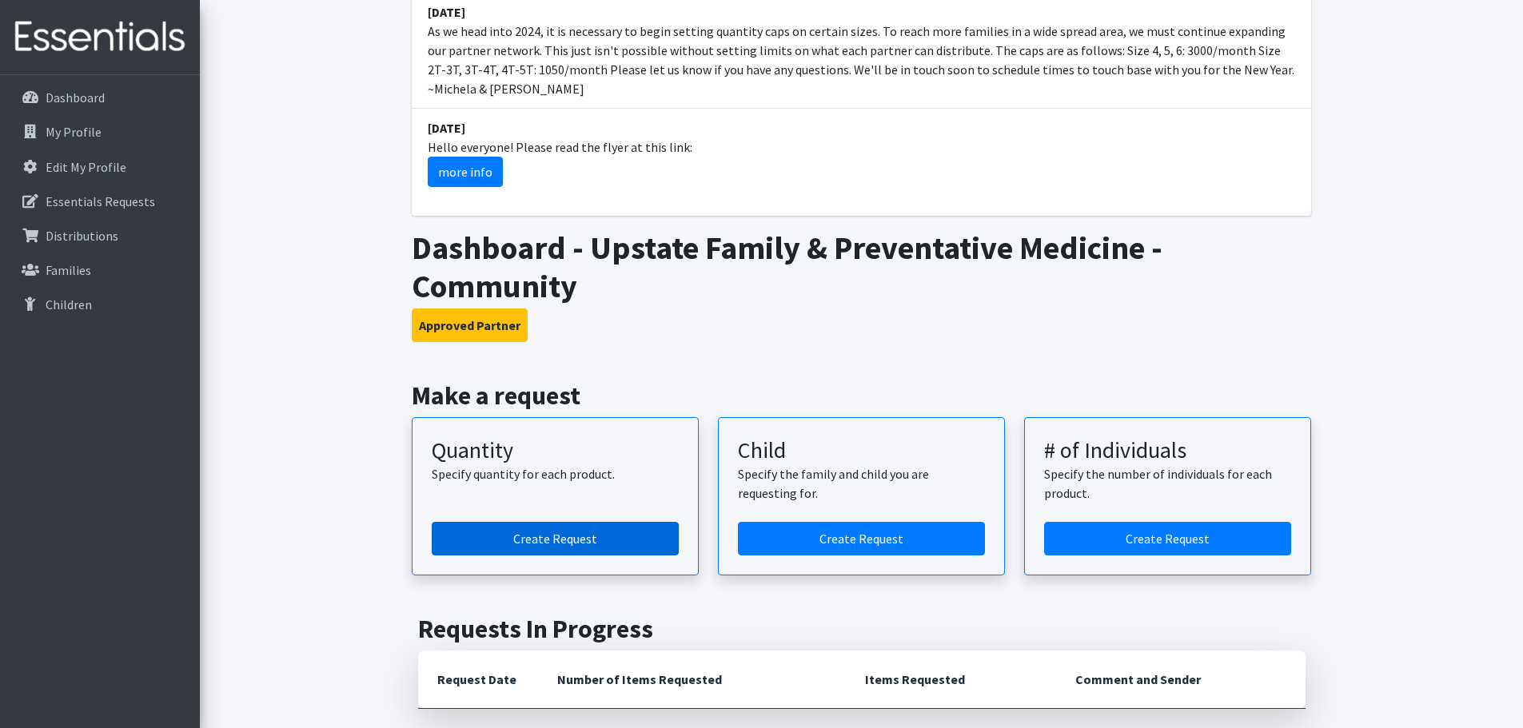
click at [592, 522] on link "Create Request" at bounding box center [555, 539] width 247 height 34
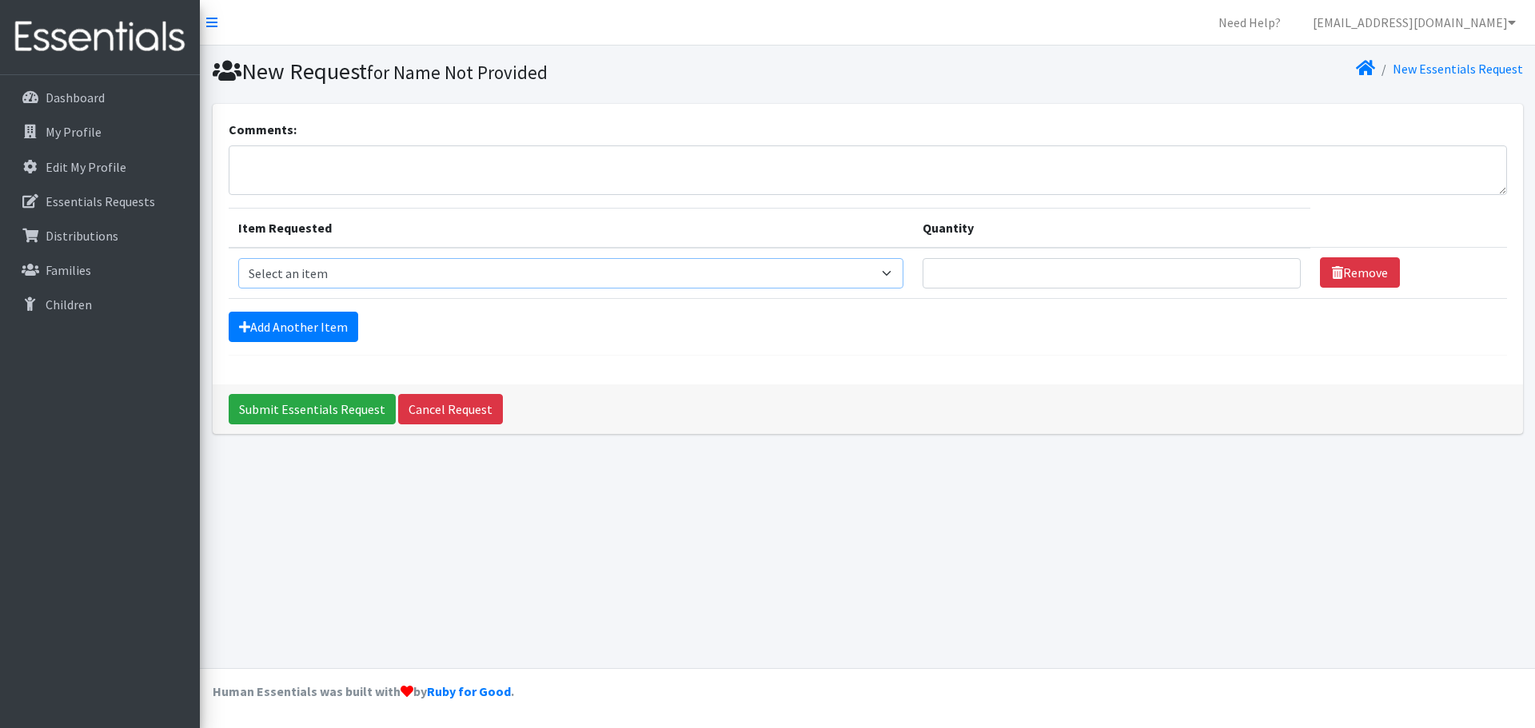
click at [421, 273] on select "Select an item 2T3T(30/child) 3T4T(30/child) 4T5T(30/child) Cloth Diaper Kit (s…" at bounding box center [571, 273] width 666 height 30
select select "961"
click at [238, 258] on select "Select an item 2T3T(30/child) 3T4T(30/child) 4T5T(30/child) Cloth Diaper Kit (s…" at bounding box center [571, 273] width 666 height 30
click at [338, 325] on link "Add Another Item" at bounding box center [294, 327] width 130 height 30
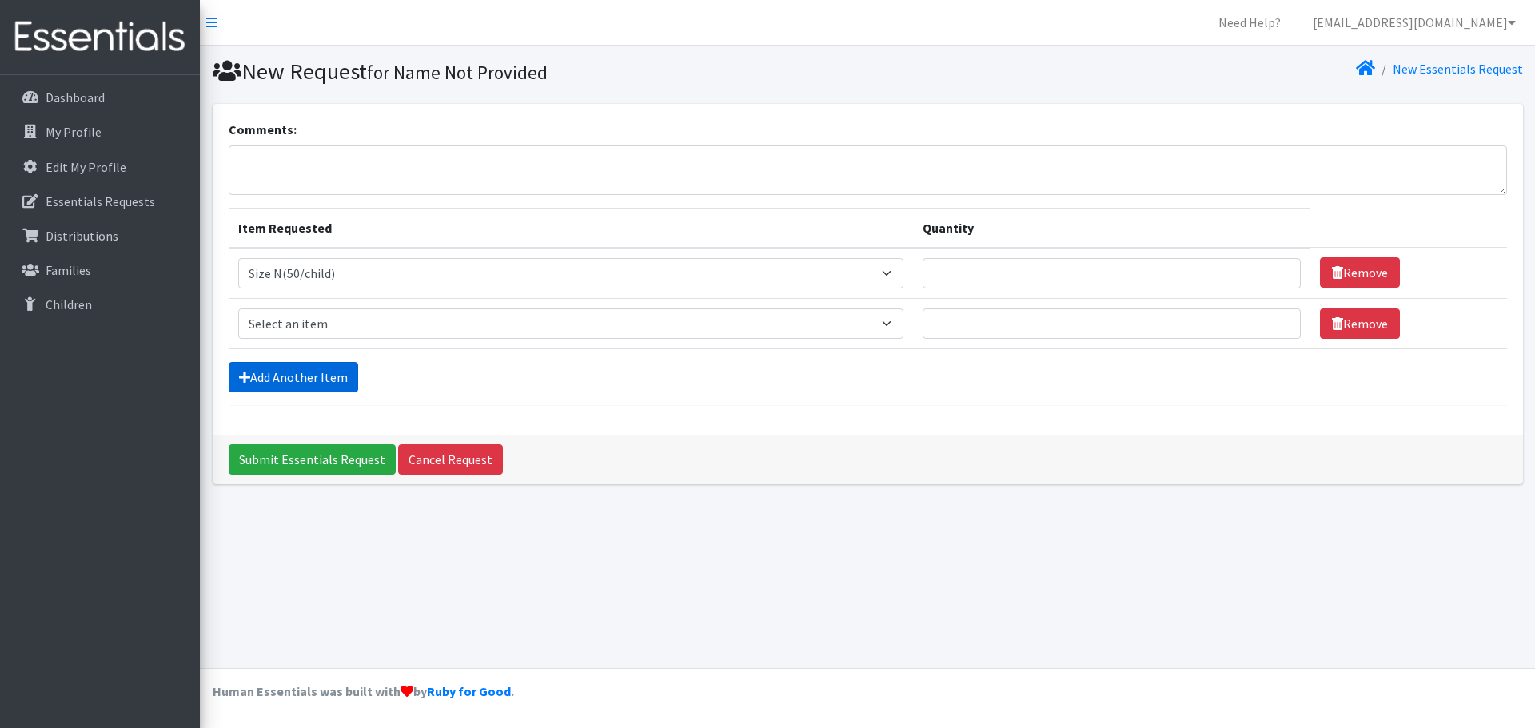
click at [309, 380] on link "Add Another Item" at bounding box center [294, 377] width 130 height 30
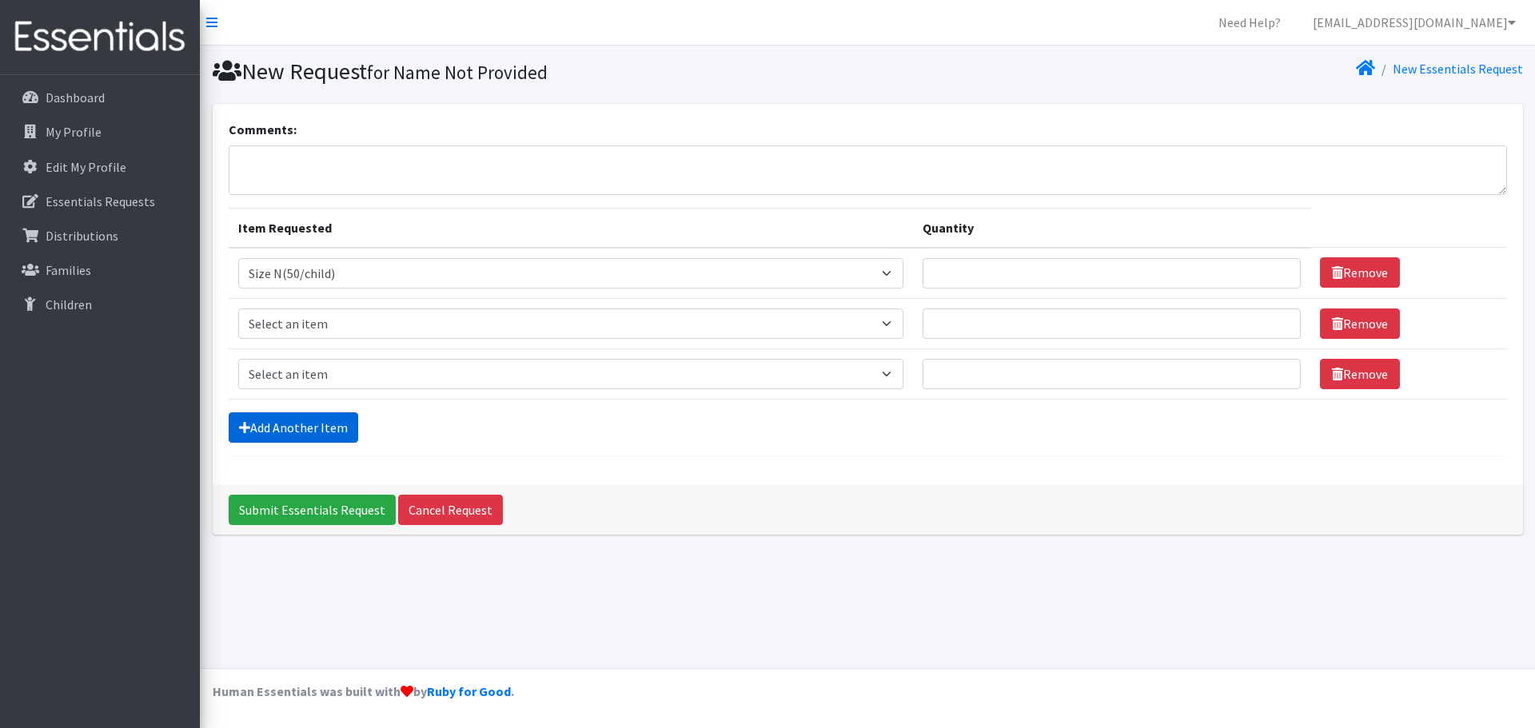
click at [292, 423] on link "Add Another Item" at bounding box center [294, 428] width 130 height 30
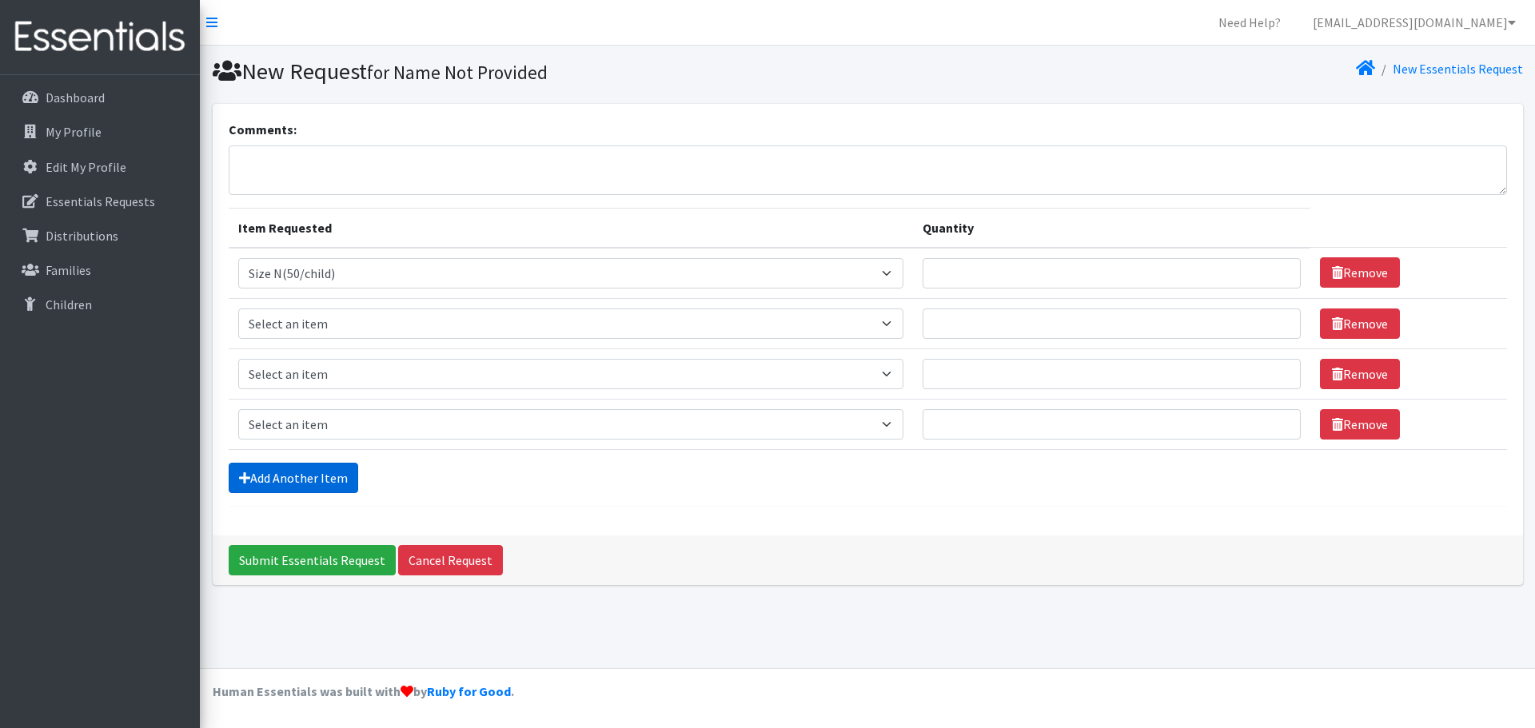
click at [286, 485] on link "Add Another Item" at bounding box center [294, 478] width 130 height 30
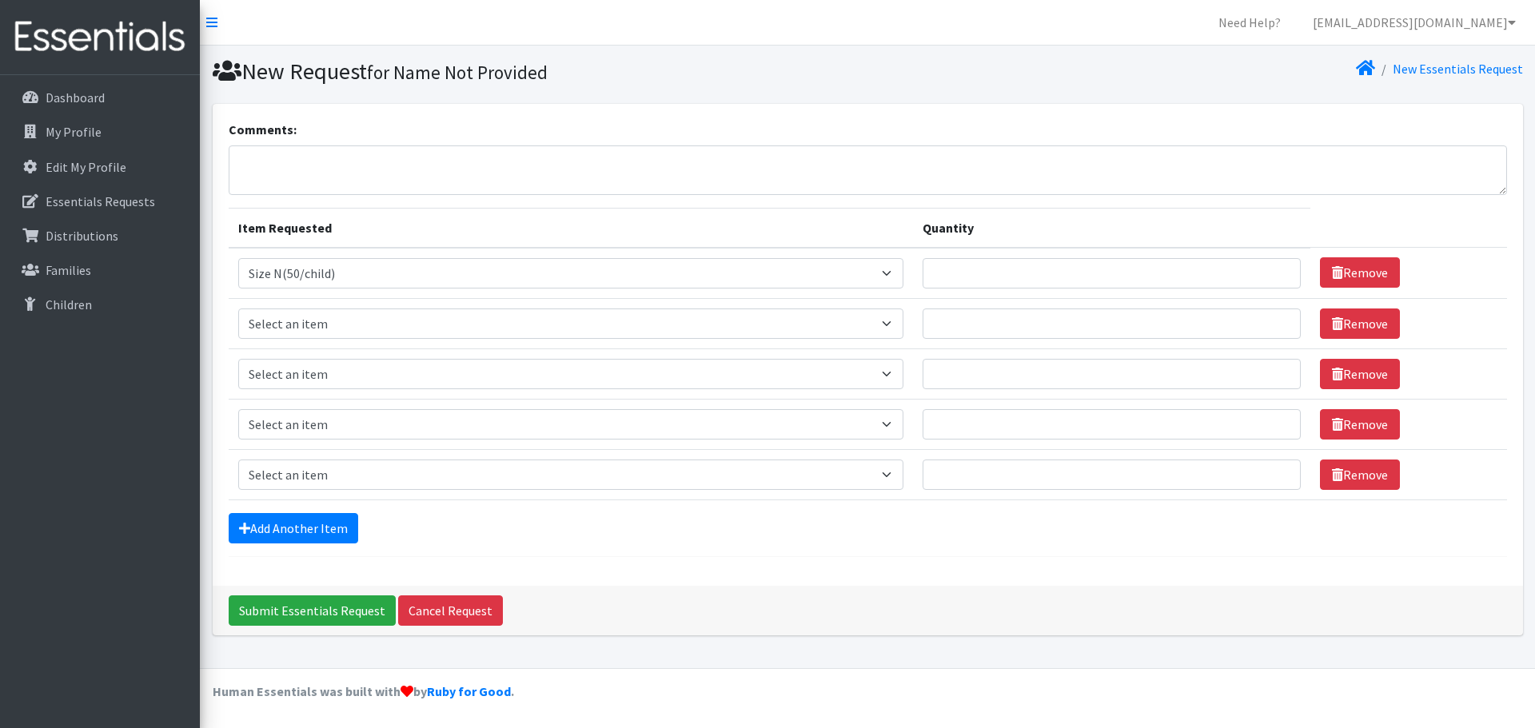
click at [292, 511] on form "Comments: Item Requested Quantity Item Requested Select an item 2T3T(30/child) …" at bounding box center [868, 338] width 1278 height 437
click at [404, 327] on select "Select an item 2T3T(30/child) 3T4T(30/child) 4T5T(30/child) Cloth Diaper Kit (s…" at bounding box center [571, 324] width 666 height 30
select select "950"
click at [238, 309] on select "Select an item 2T3T(30/child) 3T4T(30/child) 4T5T(30/child) Cloth Diaper Kit (s…" at bounding box center [571, 324] width 666 height 30
click at [320, 373] on select "Select an item 2T3T(30/child) 3T4T(30/child) 4T5T(30/child) Cloth Diaper Kit (s…" at bounding box center [571, 374] width 666 height 30
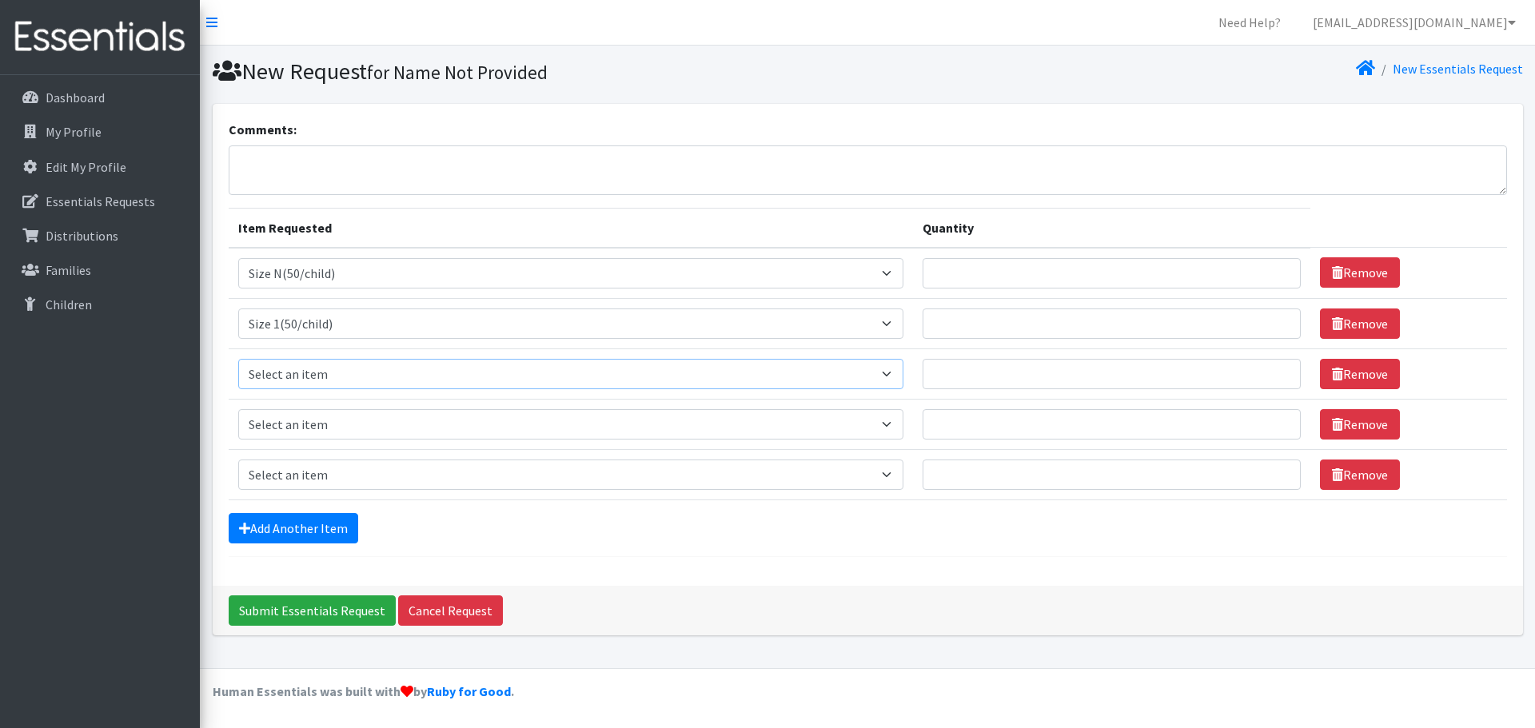
select select "951"
click at [238, 359] on select "Select an item 2T3T(30/child) 3T4T(30/child) 4T5T(30/child) Cloth Diaper Kit (s…" at bounding box center [571, 374] width 666 height 30
click at [329, 429] on select "Select an item 2T3T(30/child) 3T4T(30/child) 4T5T(30/child) Cloth Diaper Kit (s…" at bounding box center [571, 424] width 666 height 30
select select "954"
click at [238, 409] on select "Select an item 2T3T(30/child) 3T4T(30/child) 4T5T(30/child) Cloth Diaper Kit (s…" at bounding box center [571, 424] width 666 height 30
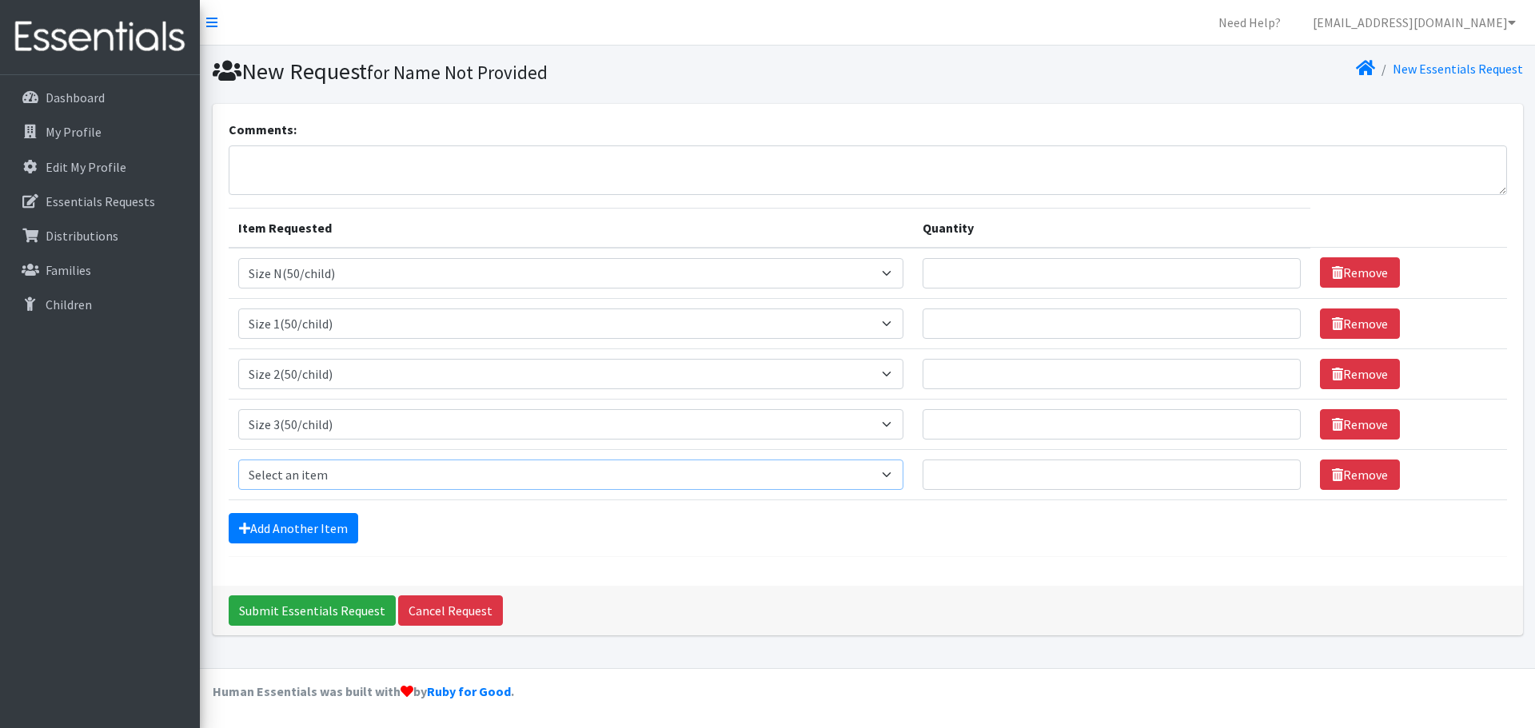
click at [347, 486] on select "Select an item 2T3T(30/child) 3T4T(30/child) 4T5T(30/child) Cloth Diaper Kit (s…" at bounding box center [571, 475] width 666 height 30
select select "963"
click at [238, 460] on select "Select an item 2T3T(30/child) 3T4T(30/child) 4T5T(30/child) Cloth Diaper Kit (s…" at bounding box center [571, 475] width 666 height 30
click at [317, 535] on link "Add Another Item" at bounding box center [294, 528] width 130 height 30
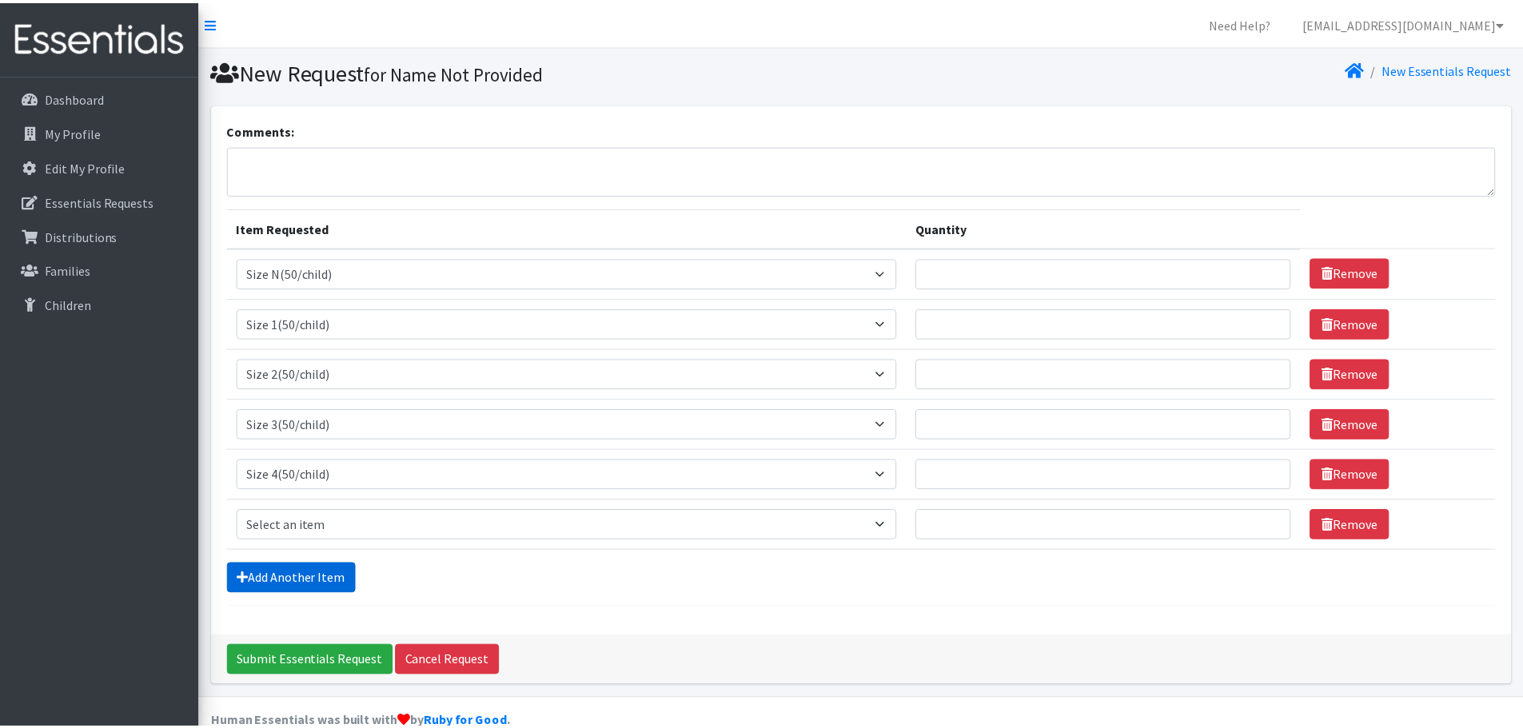
scroll to position [30, 0]
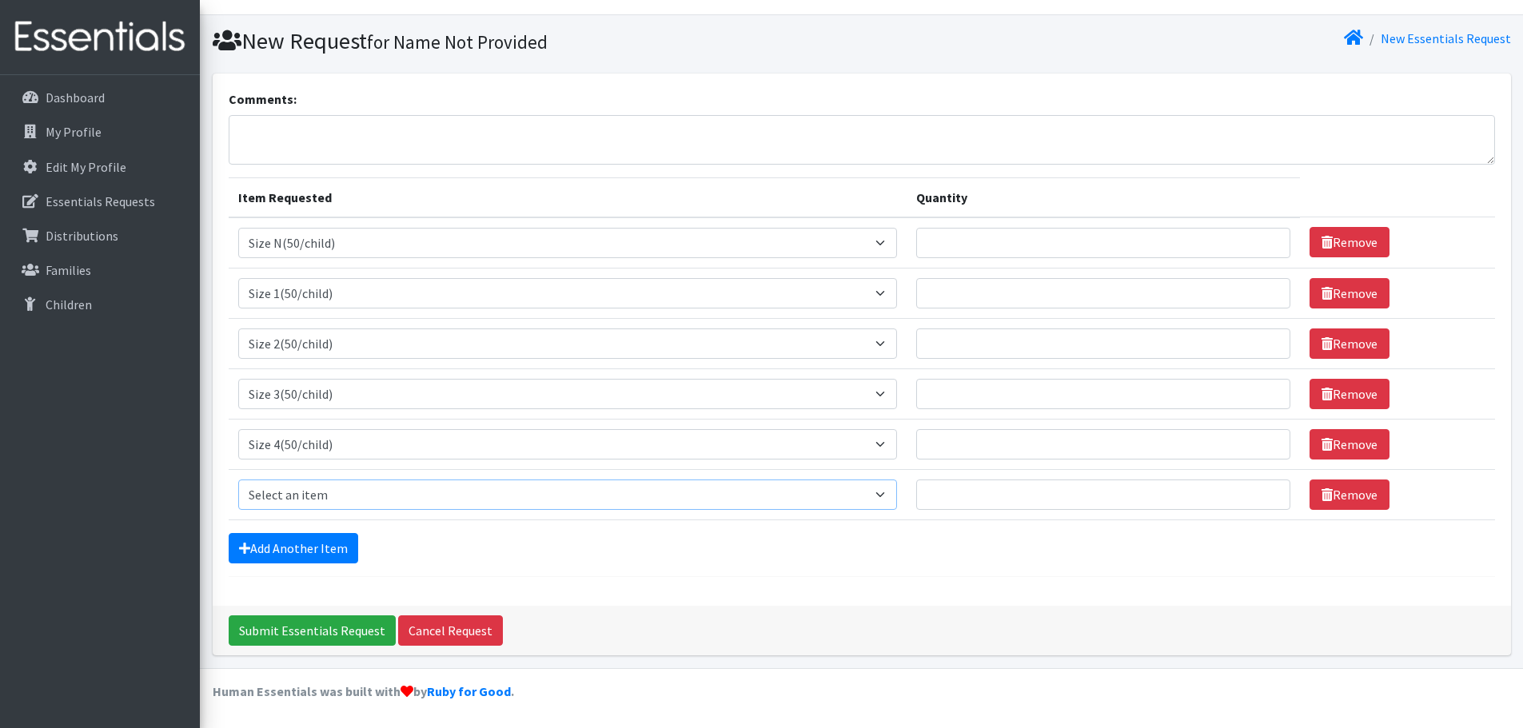
click at [320, 489] on select "Select an item 2T3T(30/child) 3T4T(30/child) 4T5T(30/child) Cloth Diaper Kit (s…" at bounding box center [568, 495] width 660 height 30
select select "964"
click at [238, 480] on select "Select an item 2T3T(30/child) 3T4T(30/child) 4T5T(30/child) Cloth Diaper Kit (s…" at bounding box center [568, 495] width 660 height 30
click at [296, 550] on link "Add Another Item" at bounding box center [294, 548] width 130 height 30
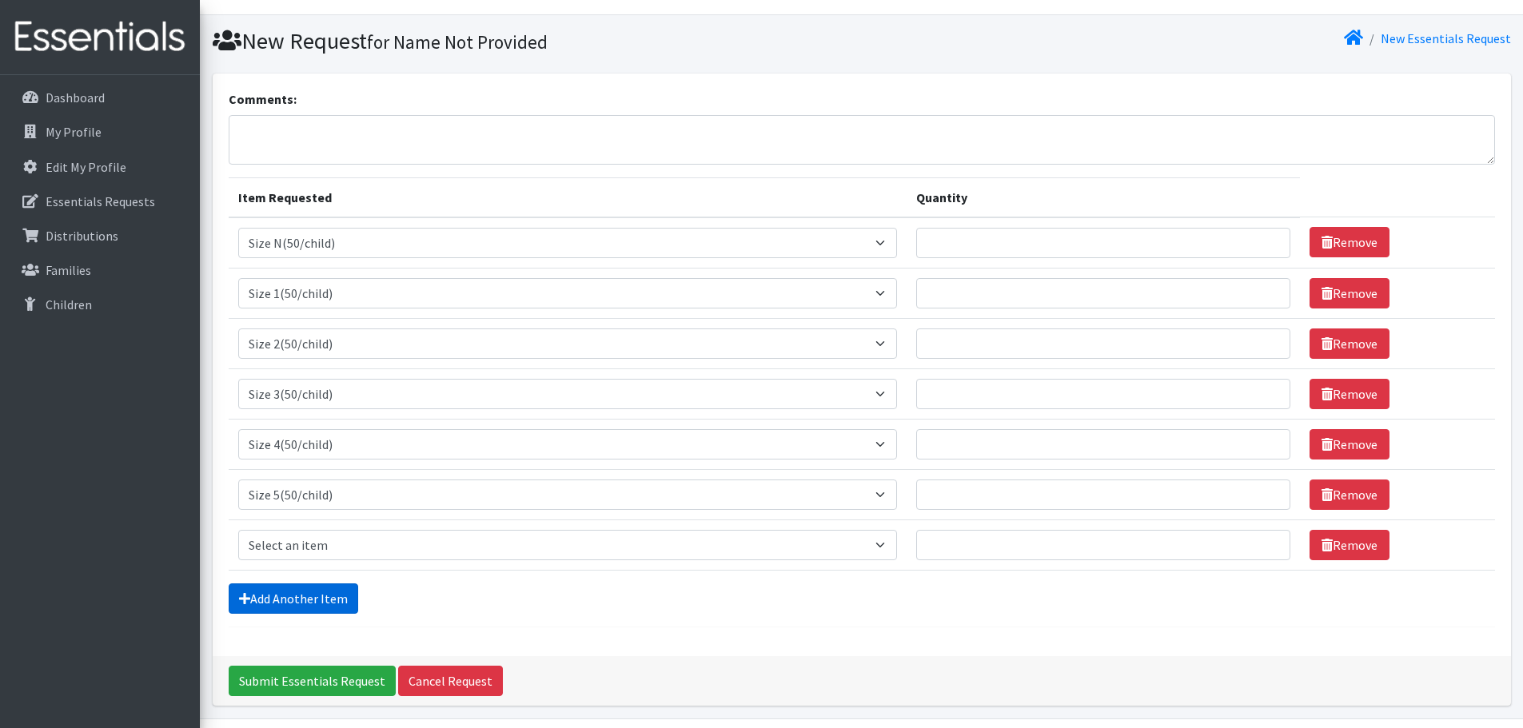
scroll to position [81, 0]
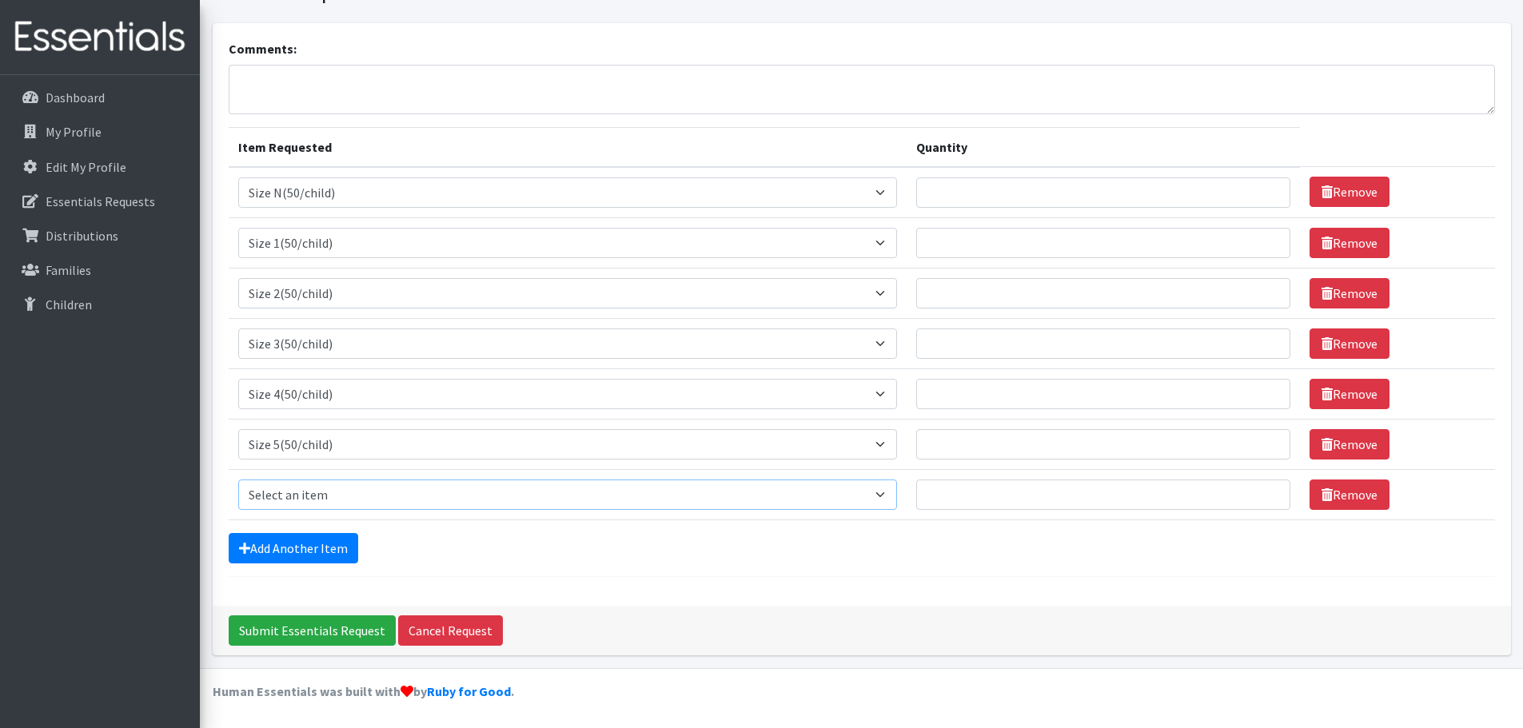
click at [304, 494] on select "Select an item 2T3T(30/child) 3T4T(30/child) 4T5T(30/child) Cloth Diaper Kit (s…" at bounding box center [568, 495] width 660 height 30
select select "966"
click at [238, 480] on select "Select an item 2T3T(30/child) 3T4T(30/child) 4T5T(30/child) Cloth Diaper Kit (s…" at bounding box center [568, 495] width 660 height 30
click at [990, 546] on div "Add Another Item" at bounding box center [862, 548] width 1266 height 30
click at [1078, 197] on input "Quantity" at bounding box center [1103, 192] width 374 height 30
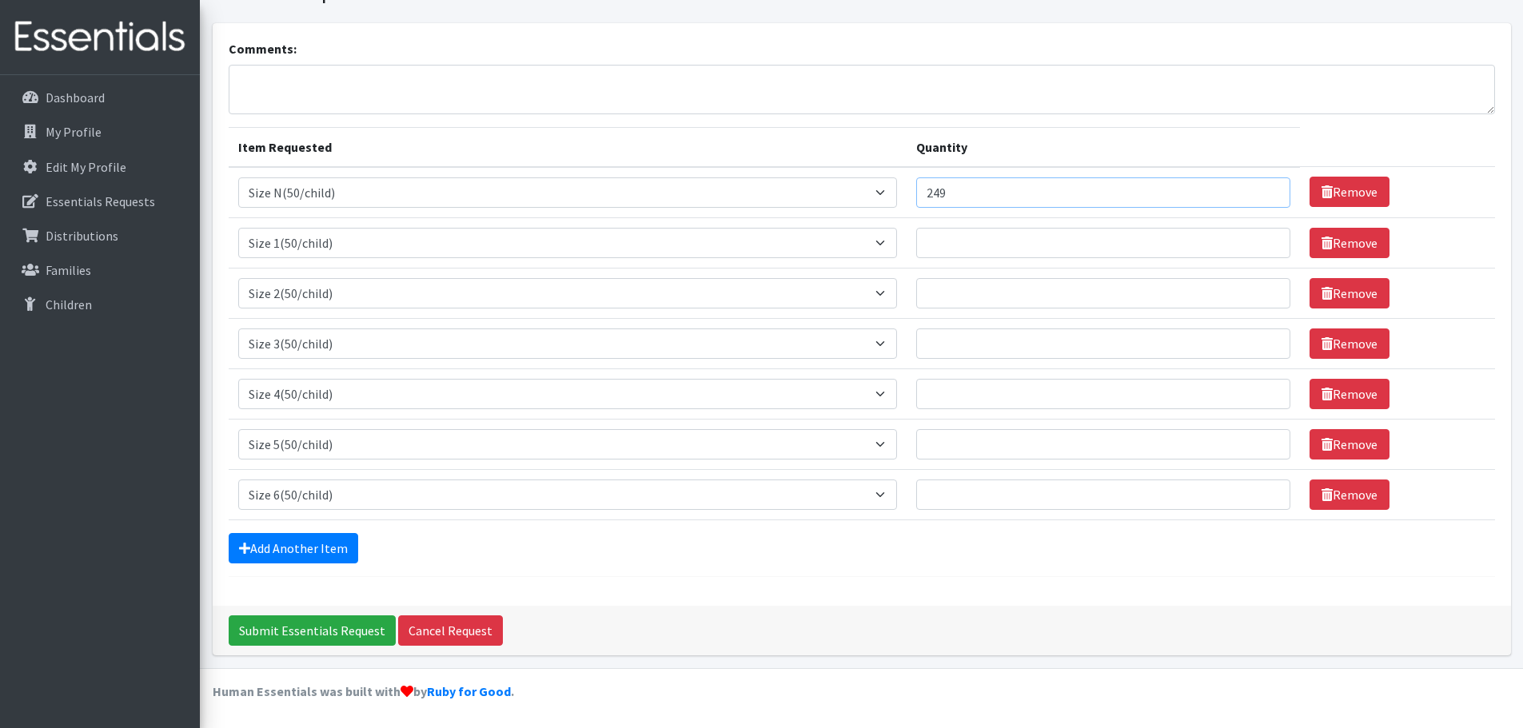
type input "250"
click at [1036, 239] on input "Quantity" at bounding box center [1103, 243] width 374 height 30
type input "250"
click at [998, 293] on input "Quantity" at bounding box center [1103, 293] width 374 height 30
type input "100"
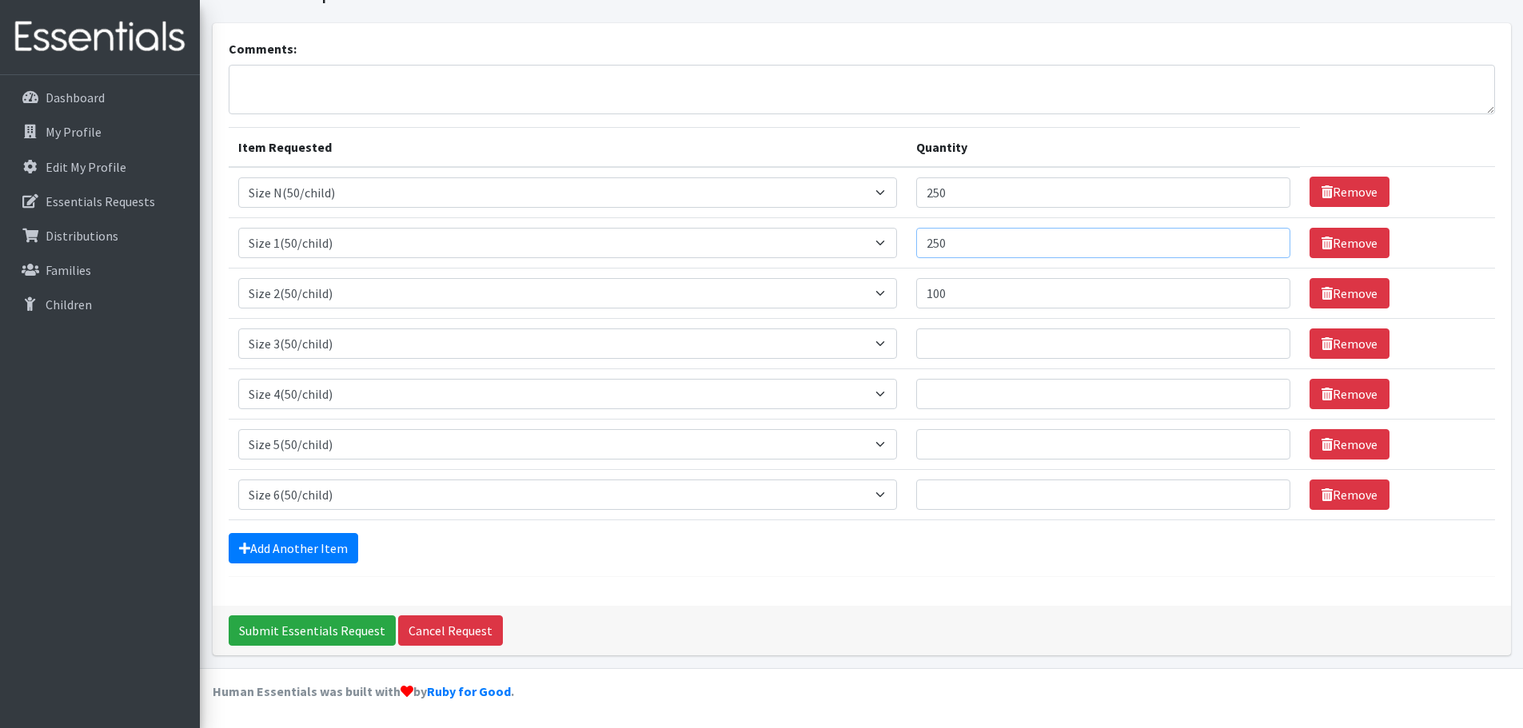
drag, startPoint x: 961, startPoint y: 244, endPoint x: 914, endPoint y: 241, distance: 47.3
click at [914, 241] on td "Quantity 250" at bounding box center [1103, 242] width 393 height 50
type input "300"
drag, startPoint x: 1000, startPoint y: 195, endPoint x: 904, endPoint y: 204, distance: 96.3
click at [904, 204] on tr "Item Requested Select an item 2T3T(30/child) 3T4T(30/child) 4T5T(30/child) Clot…" at bounding box center [862, 192] width 1266 height 51
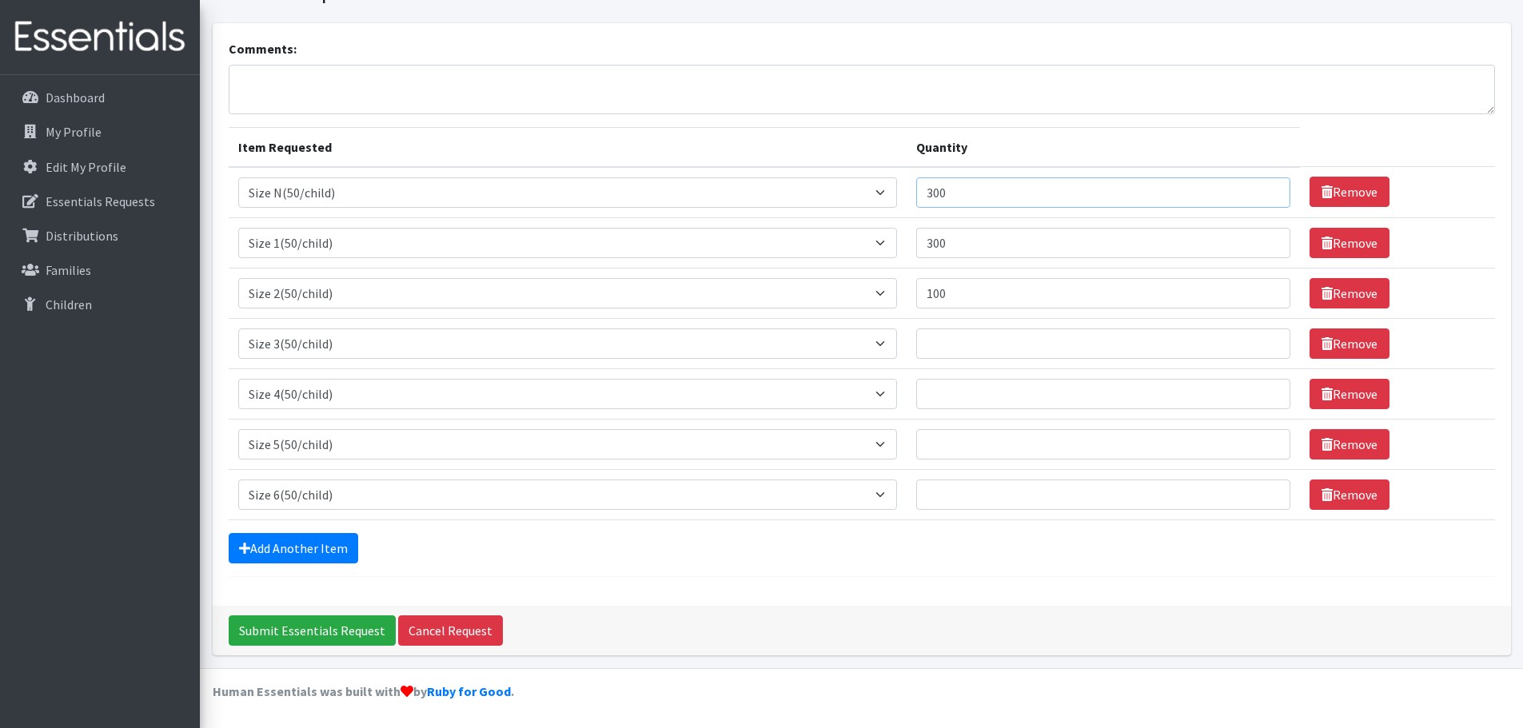
type input "300"
click at [997, 556] on div "Add Another Item" at bounding box center [862, 548] width 1266 height 30
click at [1338, 344] on link "Remove" at bounding box center [1350, 344] width 80 height 30
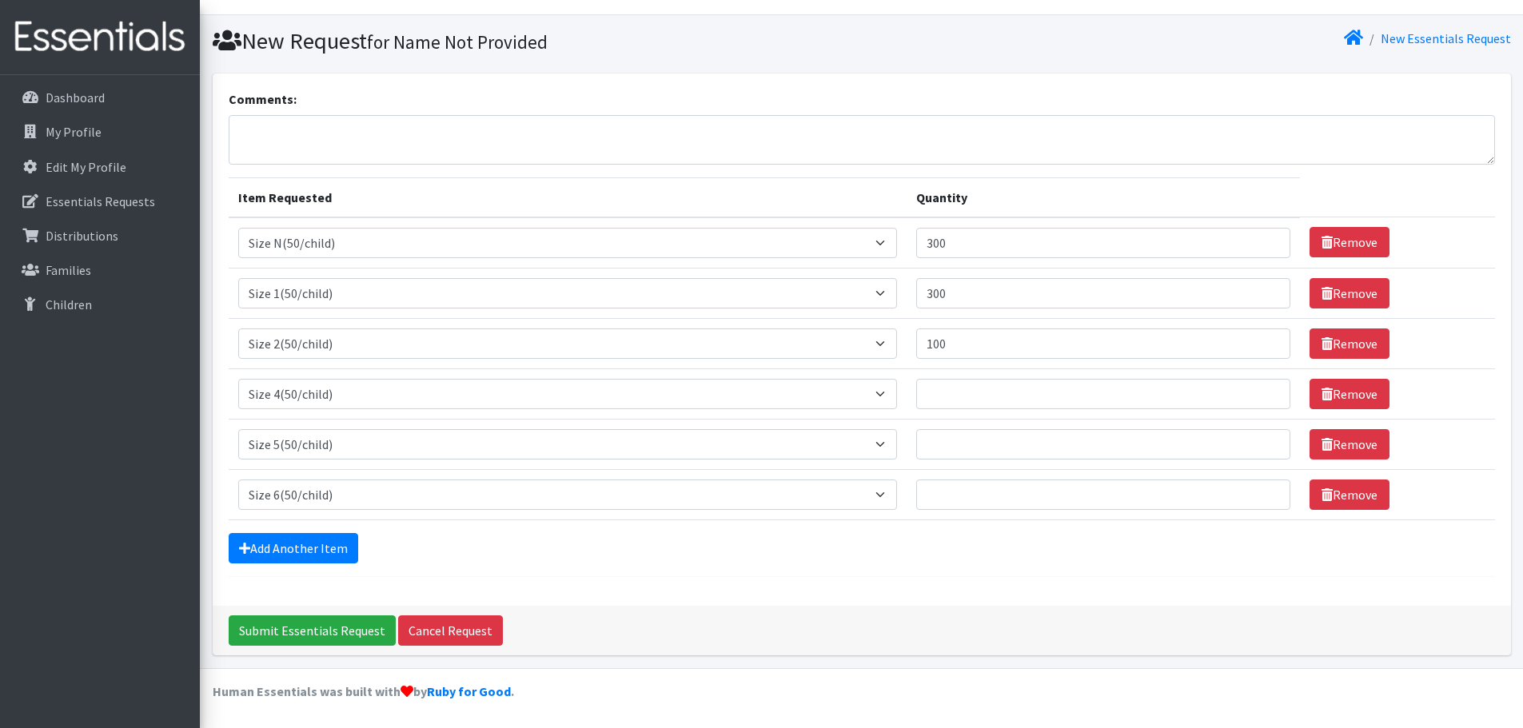
scroll to position [30, 0]
click at [1335, 496] on link "Remove" at bounding box center [1350, 495] width 80 height 30
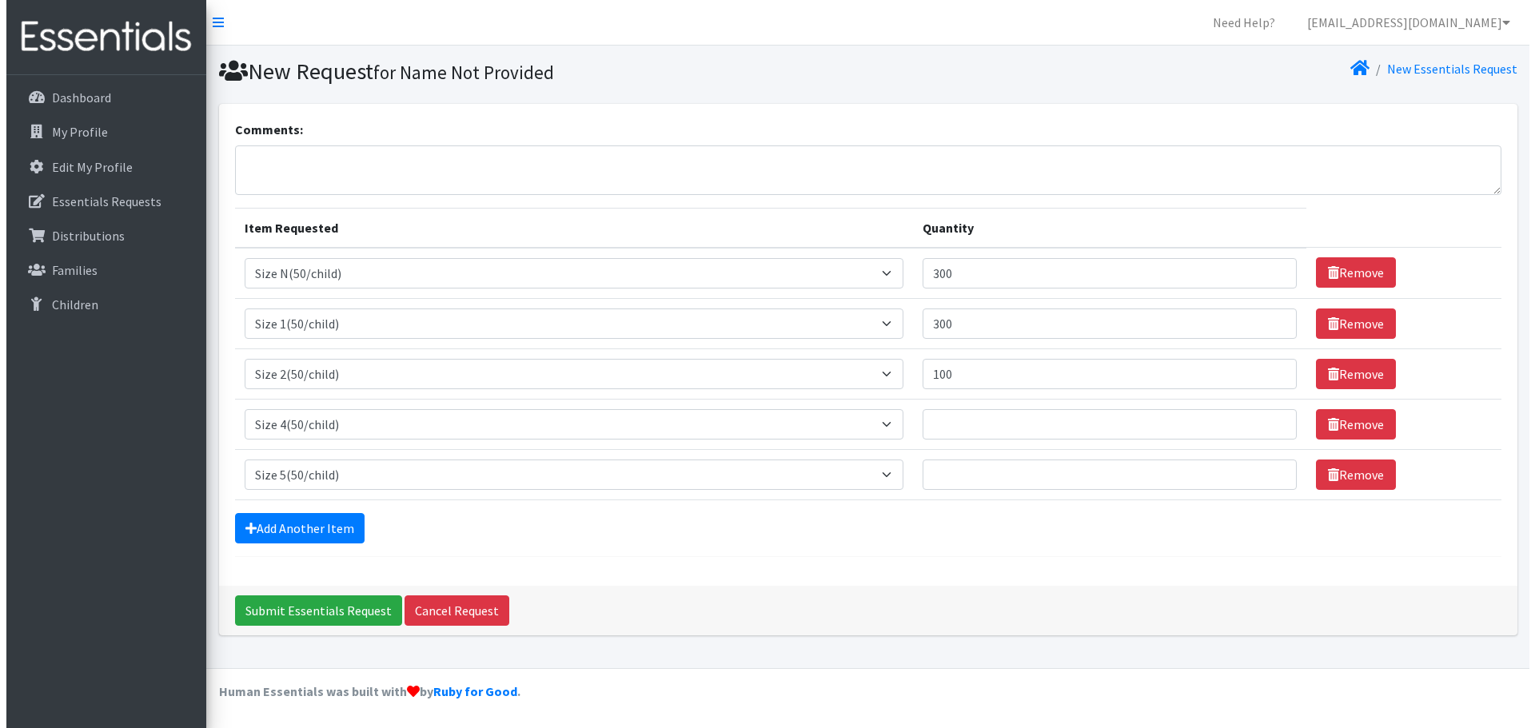
scroll to position [0, 0]
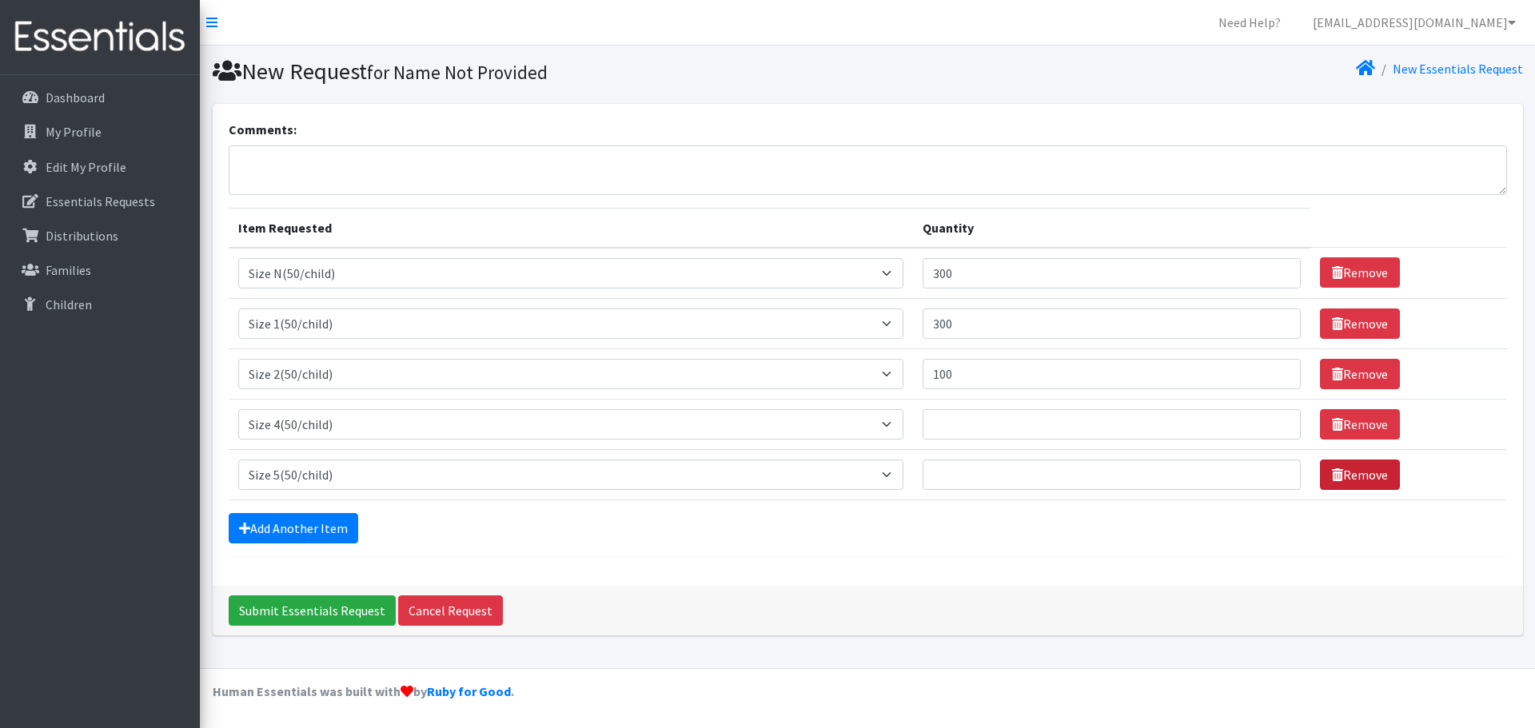
click at [1348, 469] on link "Remove" at bounding box center [1360, 475] width 80 height 30
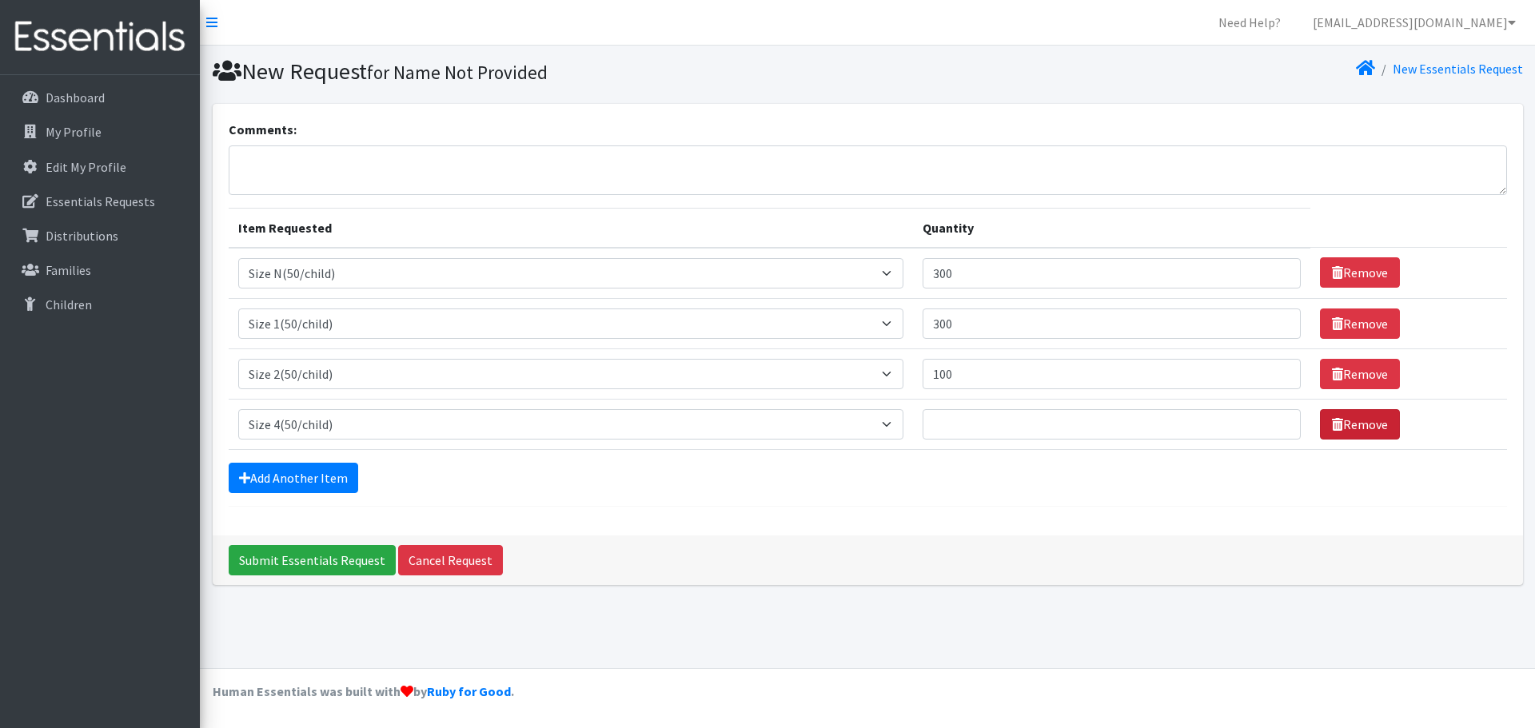
click at [1355, 427] on link "Remove" at bounding box center [1360, 424] width 80 height 30
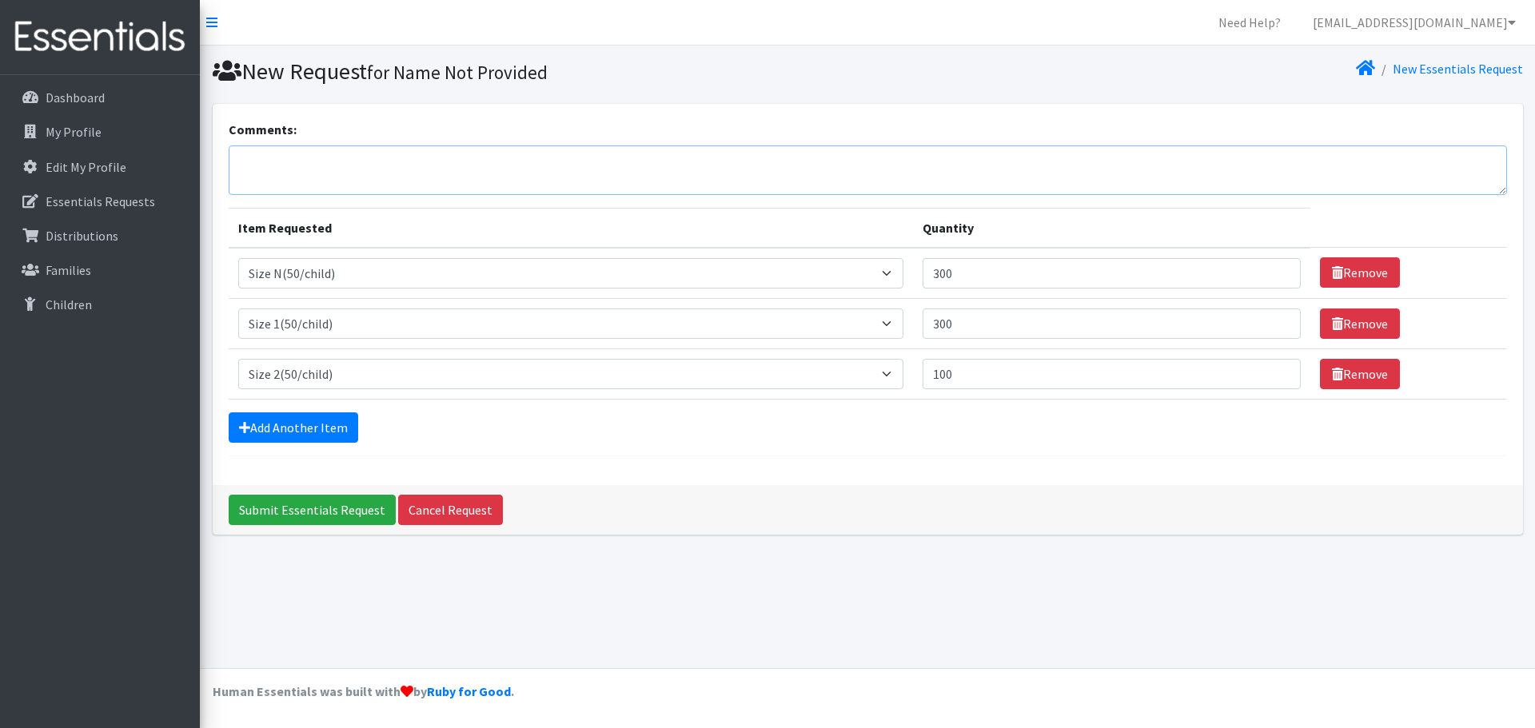
click at [348, 173] on textarea "Comments:" at bounding box center [868, 171] width 1278 height 50
type textarea "Family Med @ Community"
click at [366, 508] on input "Submit Essentials Request" at bounding box center [312, 510] width 167 height 30
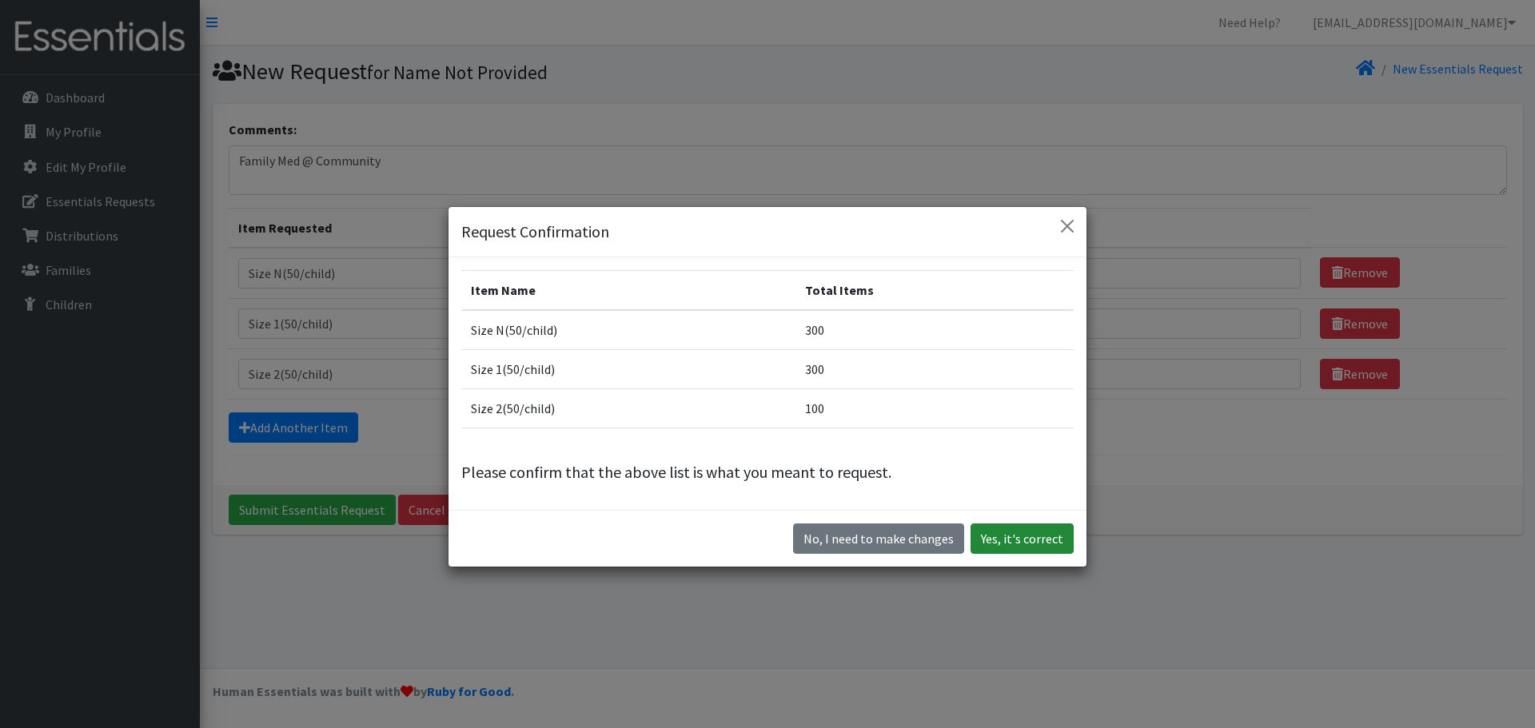
click at [1010, 538] on button "Yes, it's correct" at bounding box center [1022, 539] width 103 height 30
